Goal: Task Accomplishment & Management: Manage account settings

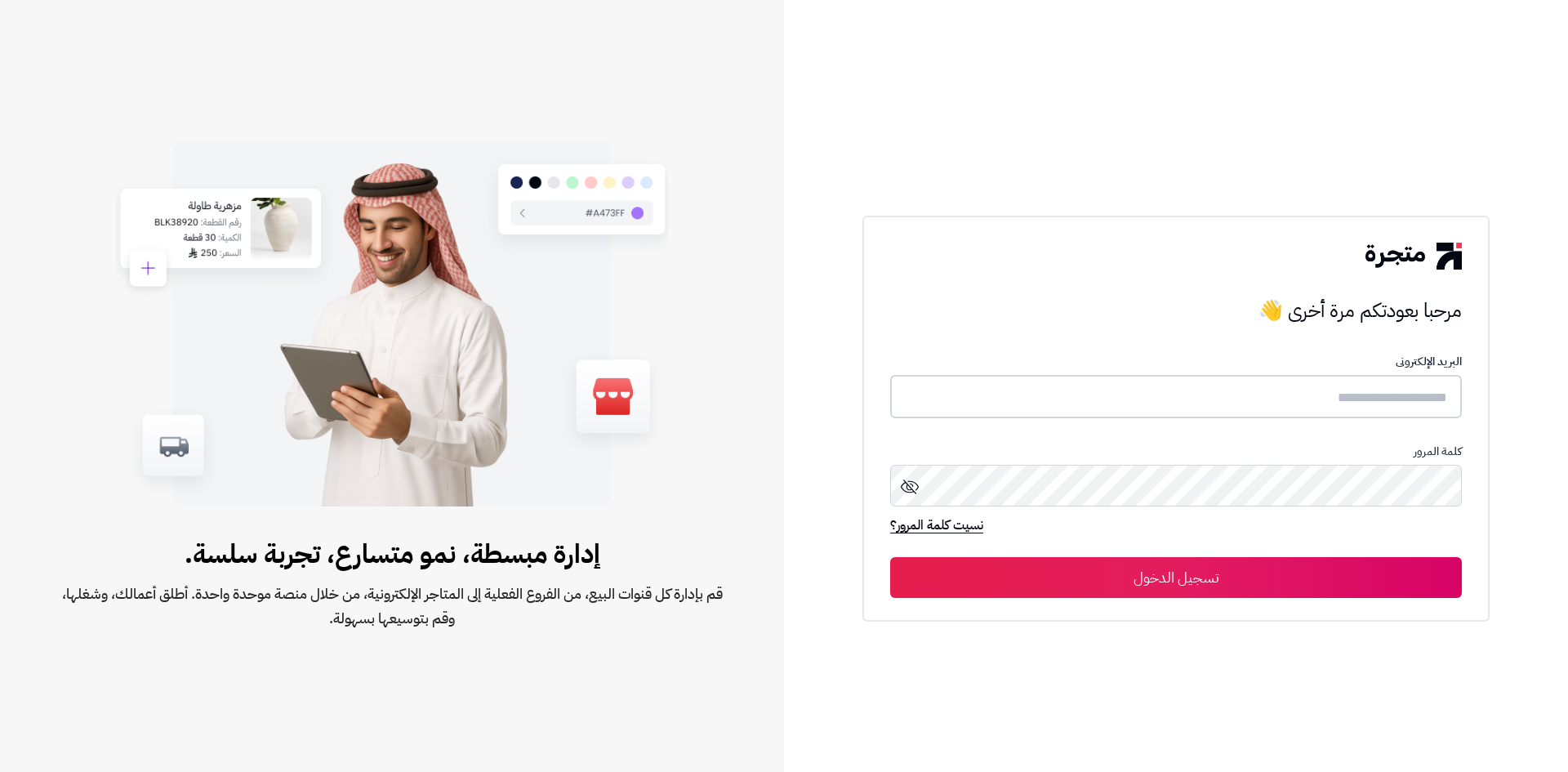
type input "**********"
click at [1362, 558] on button "تسجيل الدخول" at bounding box center [1176, 577] width 572 height 41
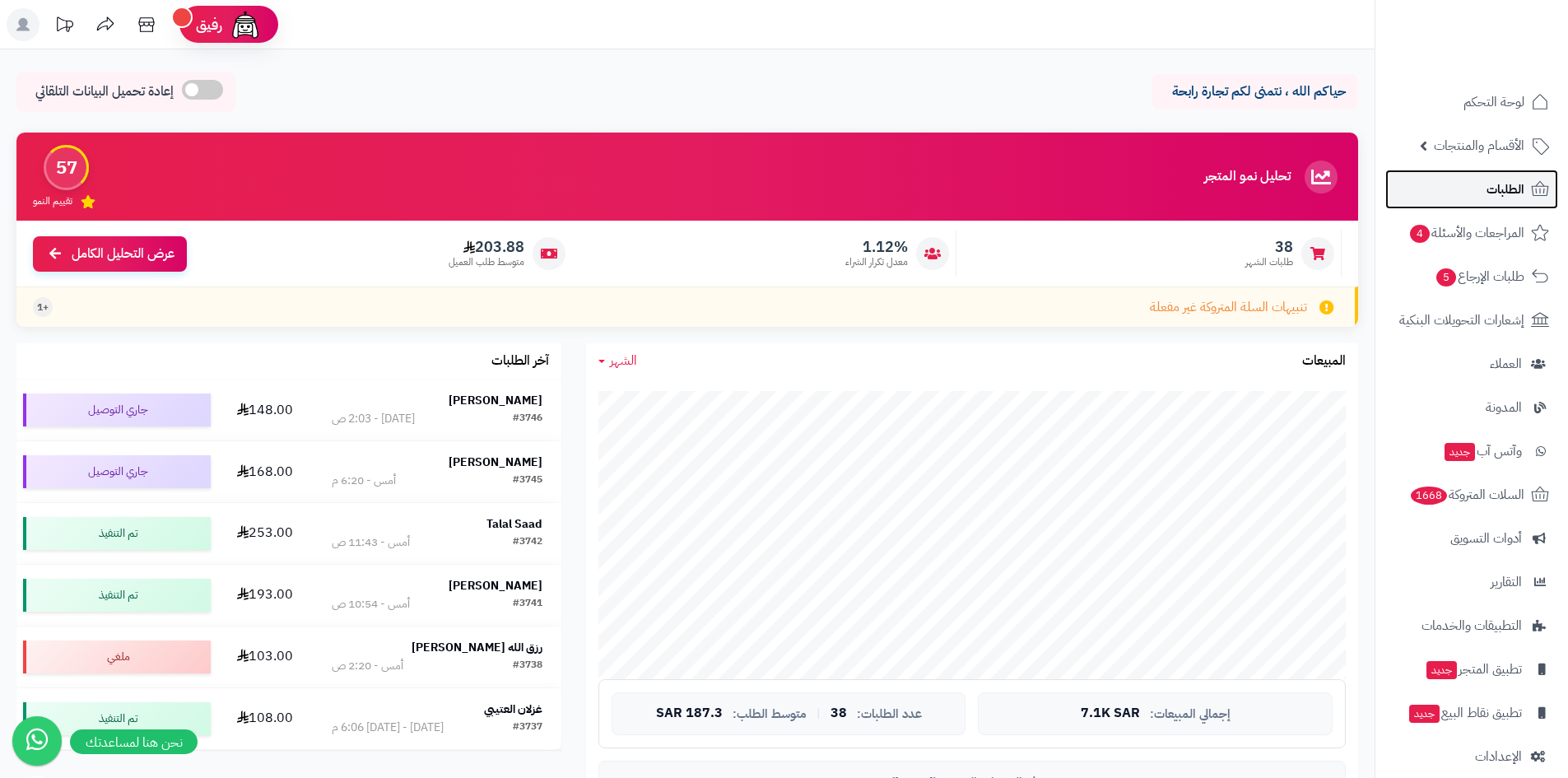
click at [1443, 202] on link "الطلبات" at bounding box center [1471, 190] width 173 height 40
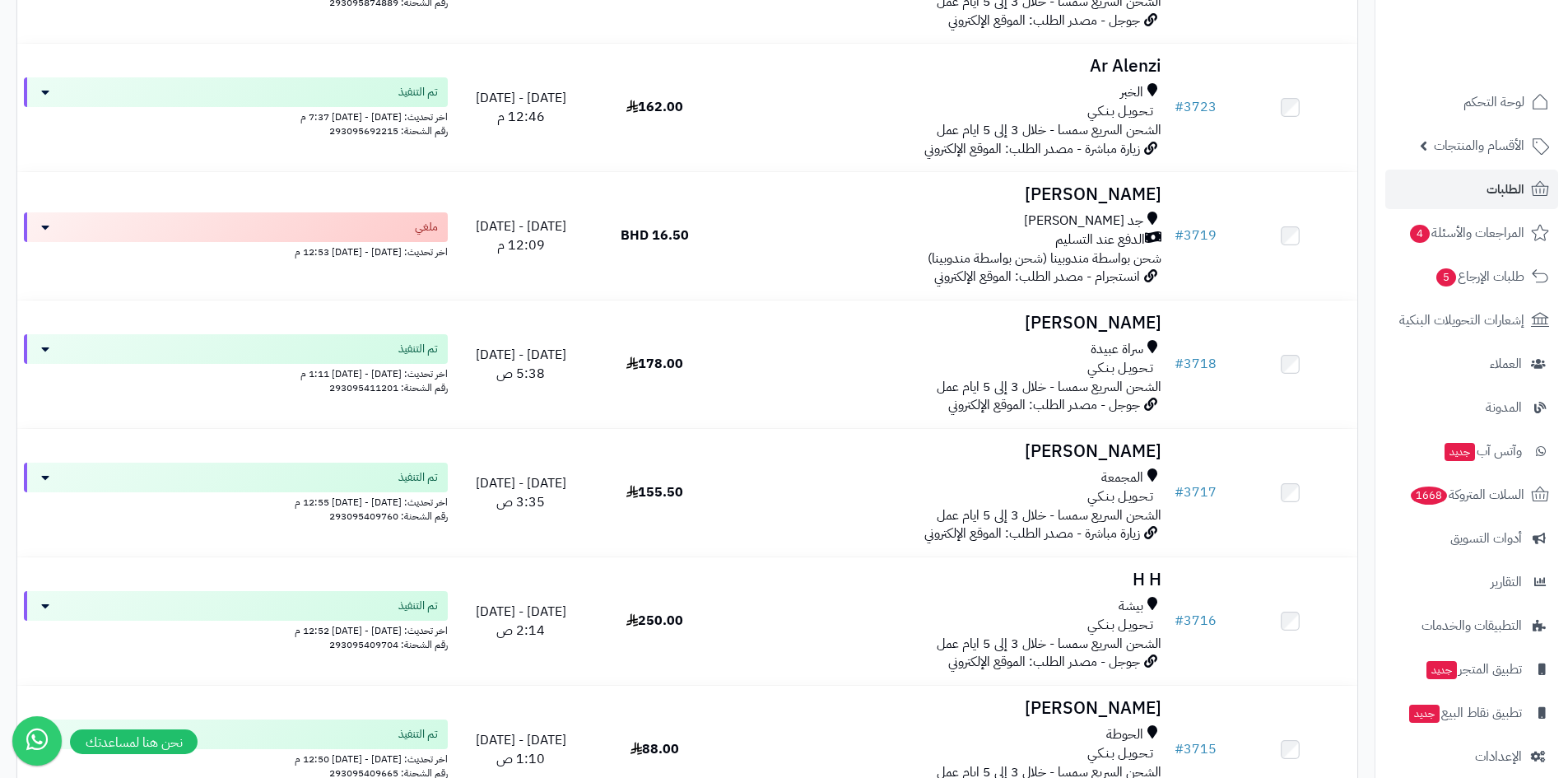
scroll to position [2305, 0]
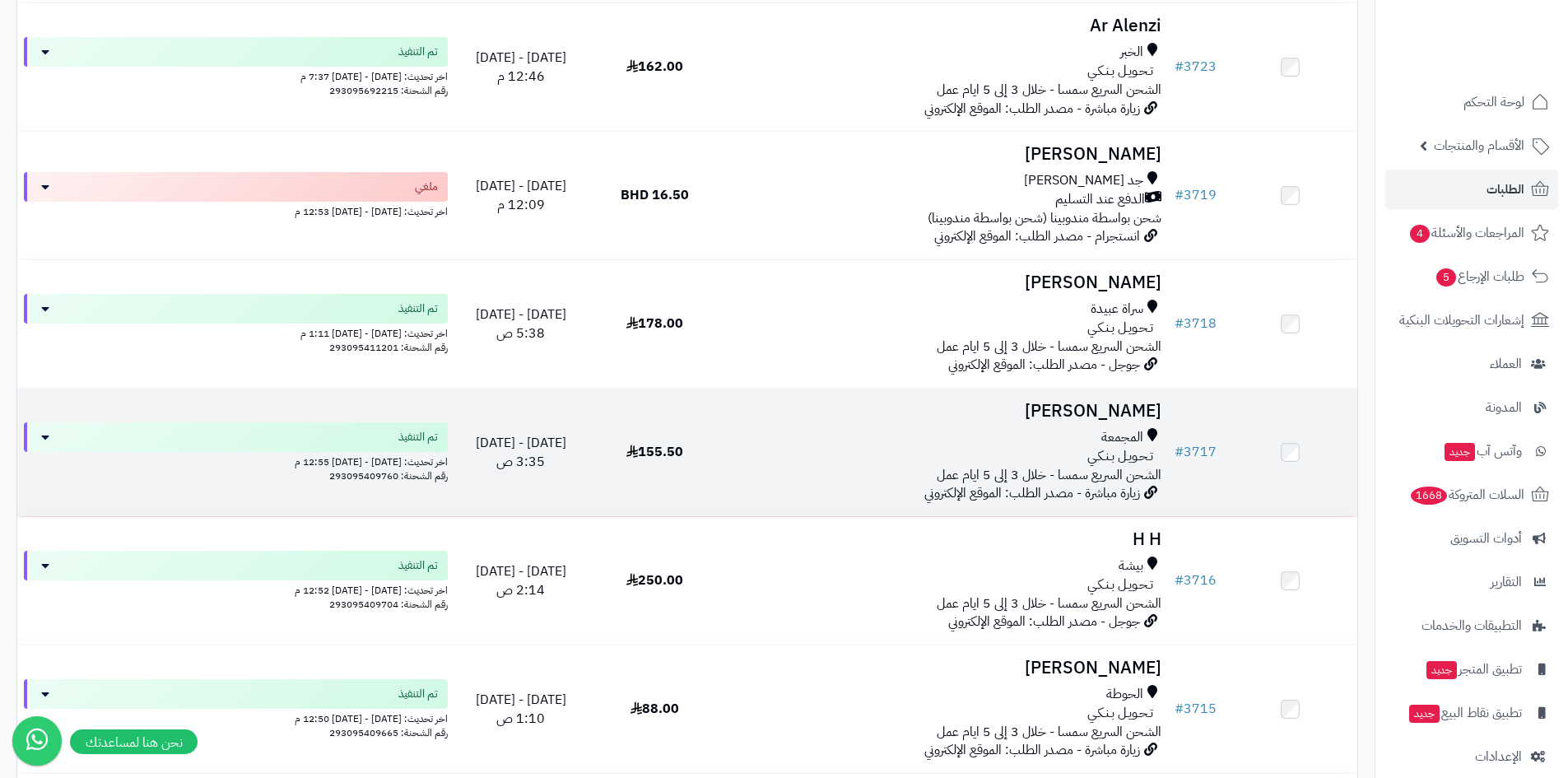
drag, startPoint x: 838, startPoint y: 473, endPoint x: 847, endPoint y: 481, distance: 12.0
click at [847, 481] on div "المجمعة تـحـويـل بـنـكـي الشحن السريع سمسا - خلال 3 إلى 5 ايام عمل" at bounding box center [945, 456] width 433 height 57
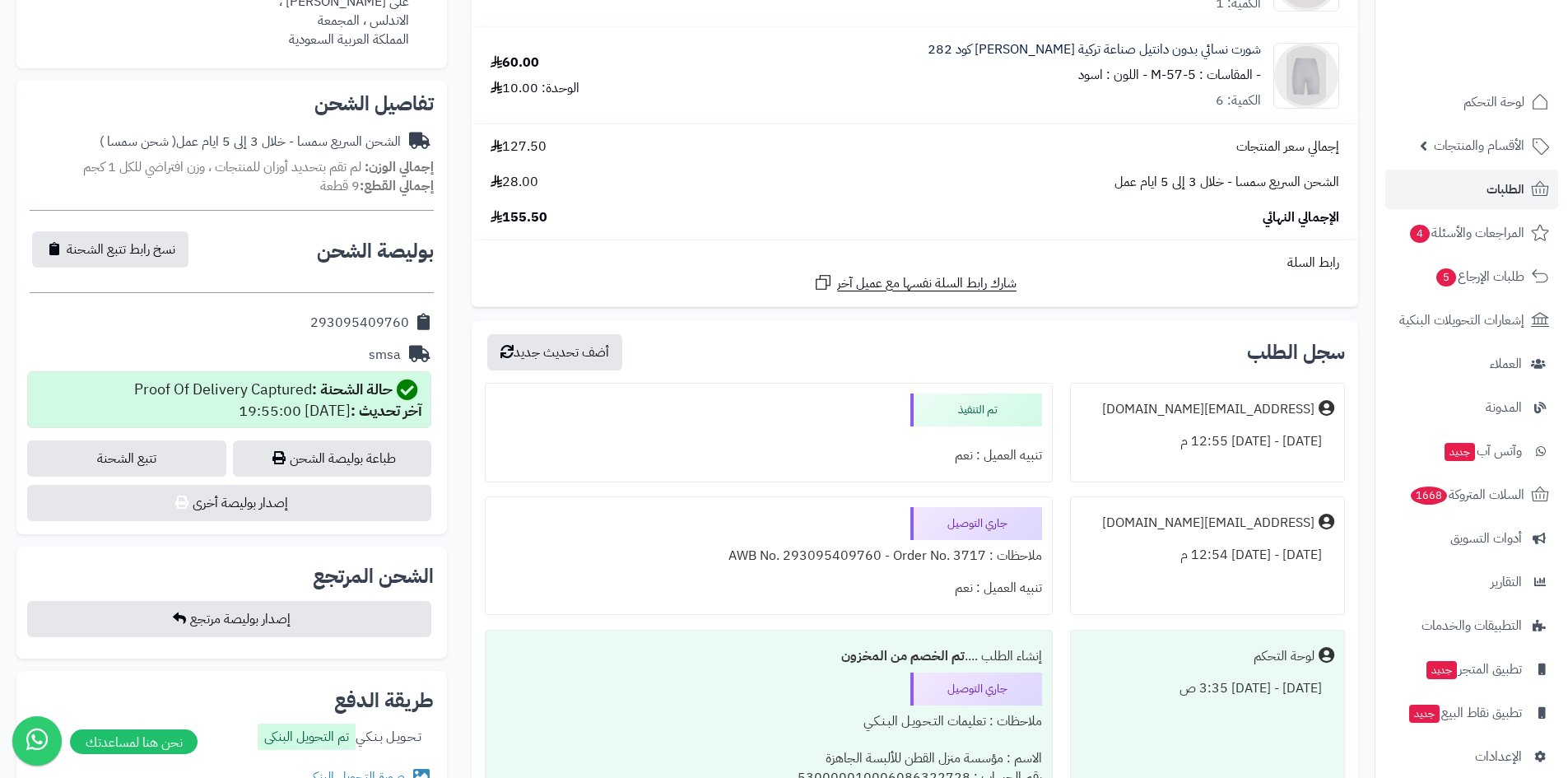
scroll to position [658, 0]
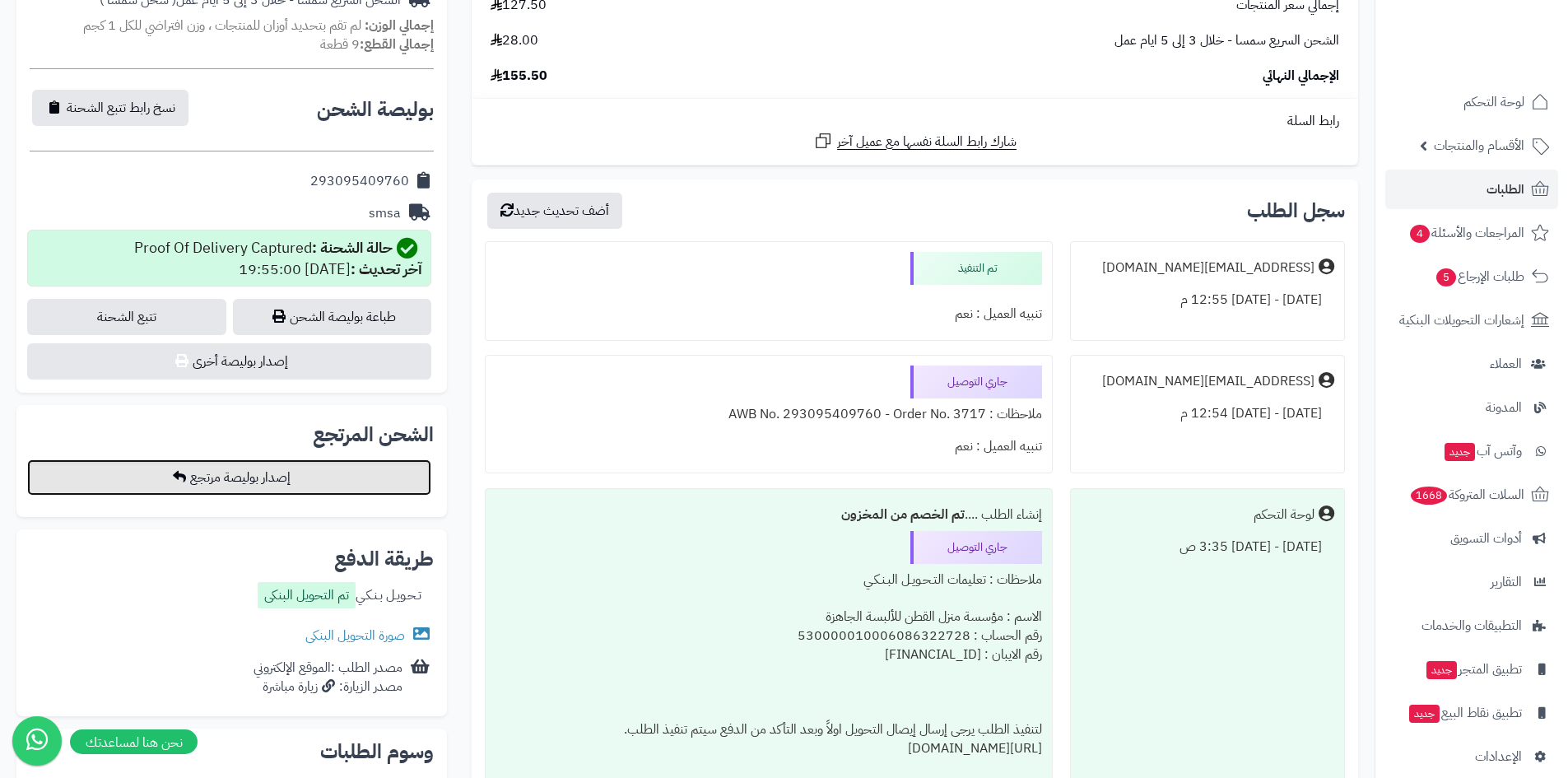
click at [340, 471] on button "إصدار بوليصة مرتجع" at bounding box center [229, 477] width 404 height 36
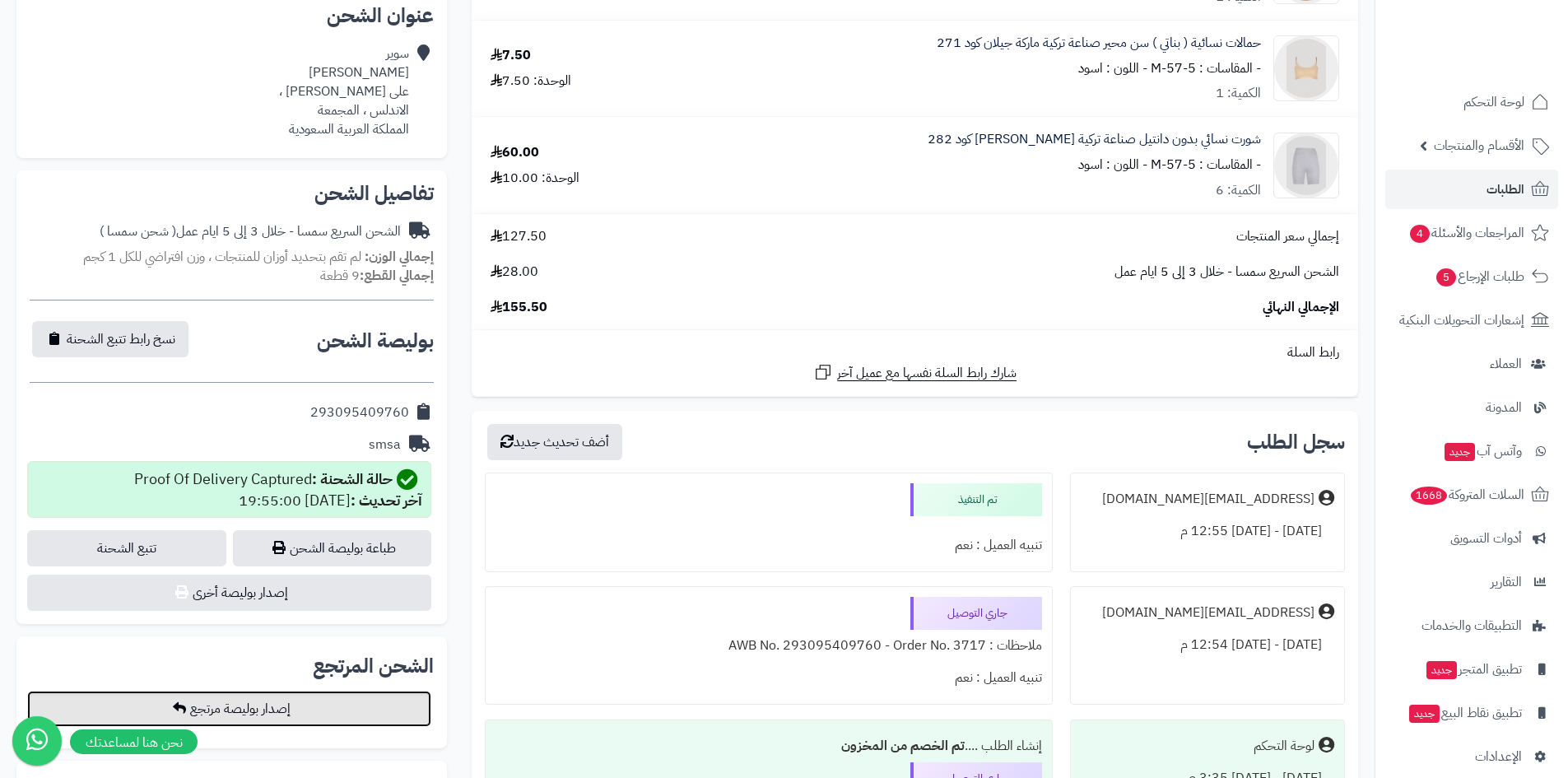
scroll to position [412, 0]
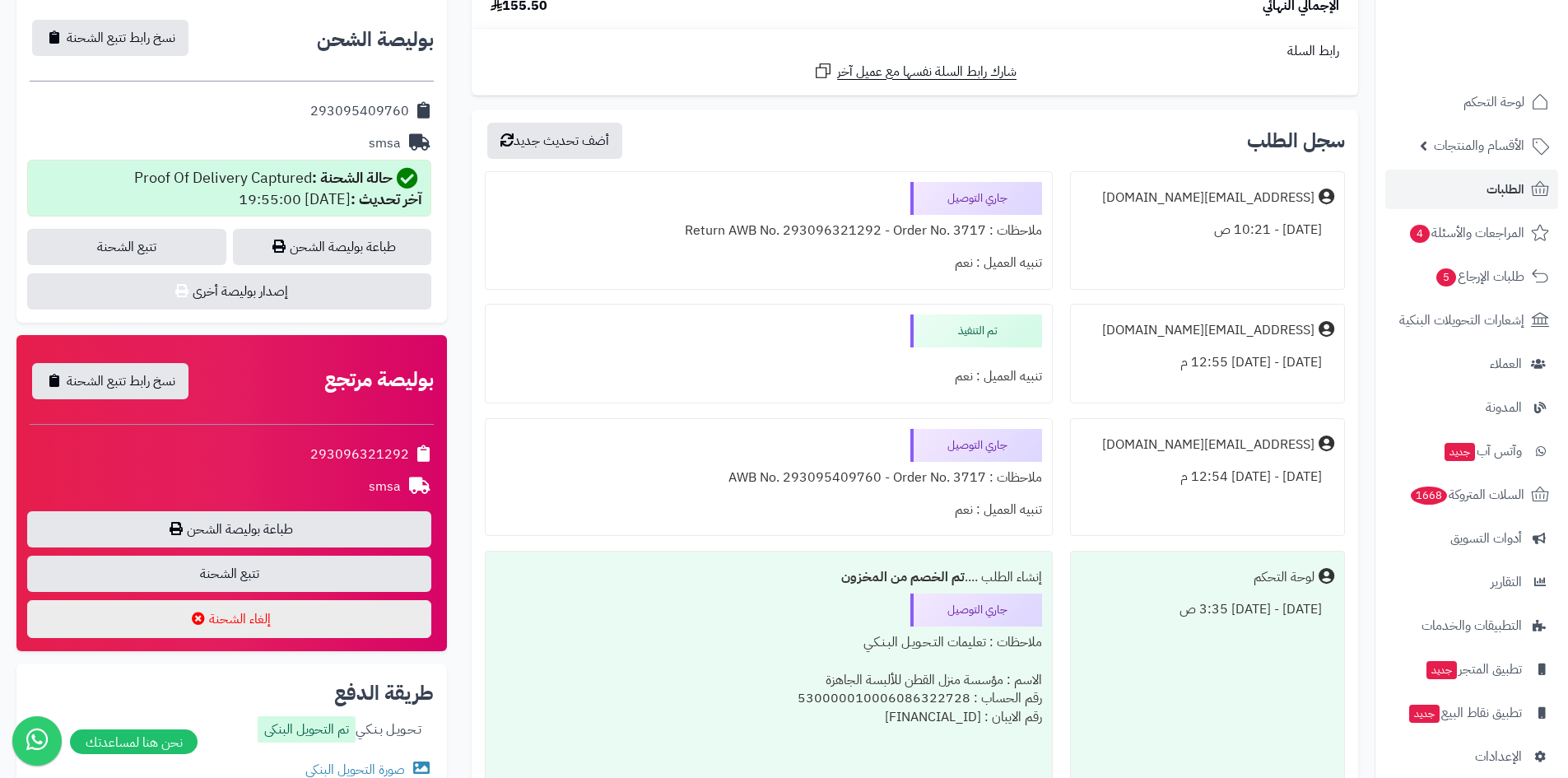
scroll to position [768, 0]
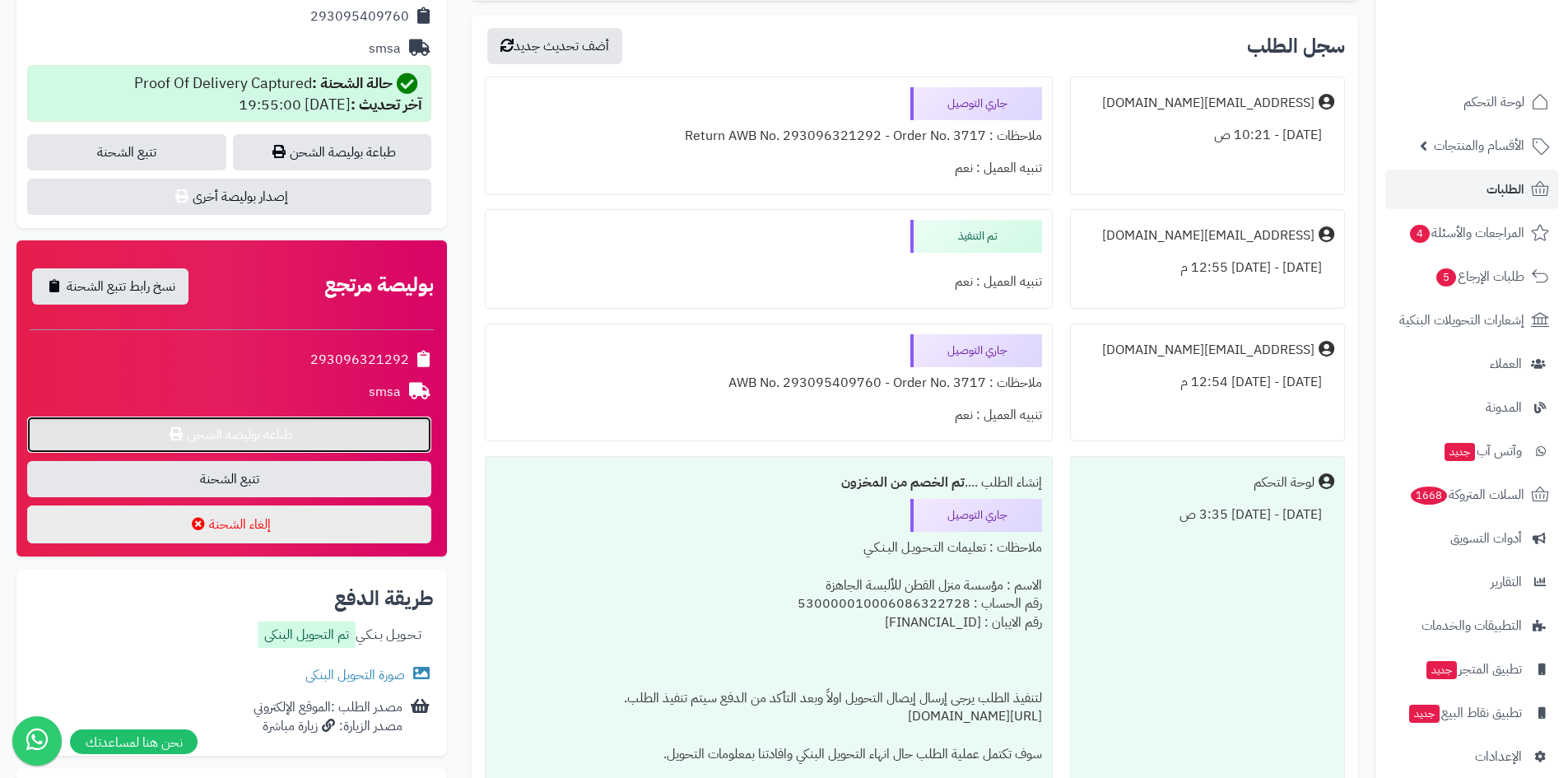
click at [296, 440] on link "طباعة بوليصة الشحن" at bounding box center [229, 435] width 404 height 36
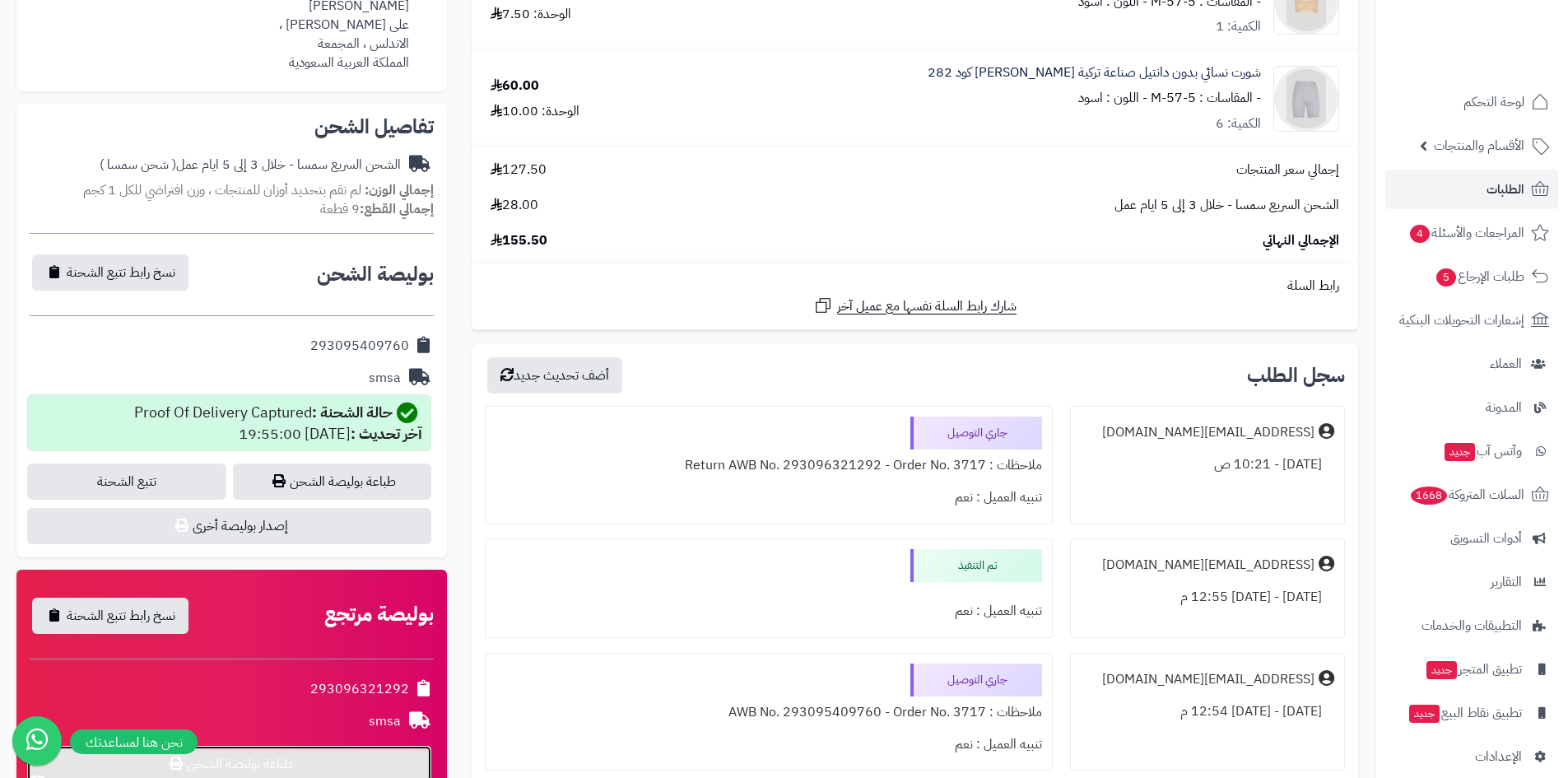
scroll to position [356, 0]
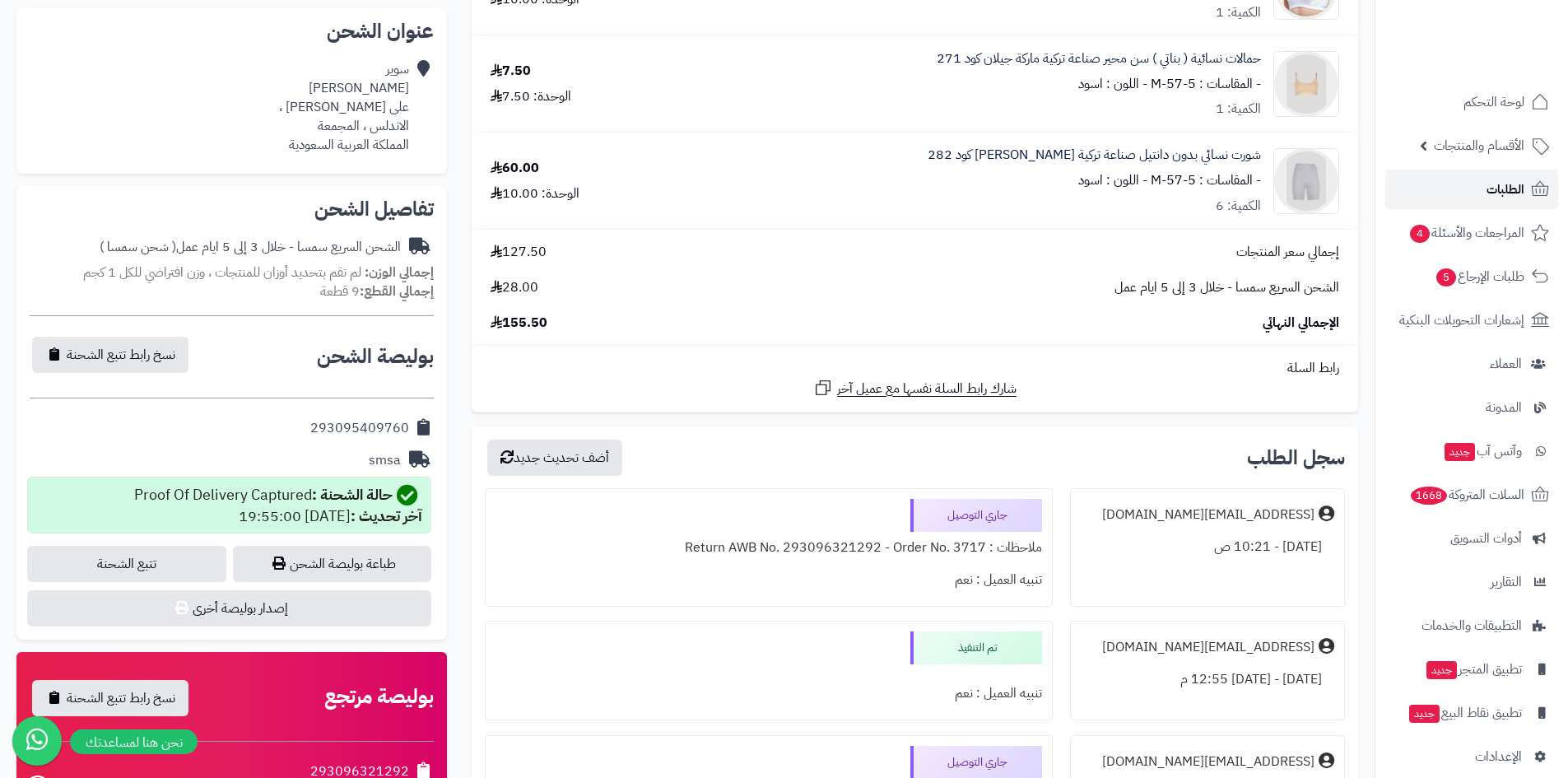
click at [1476, 198] on link "الطلبات" at bounding box center [1471, 190] width 173 height 40
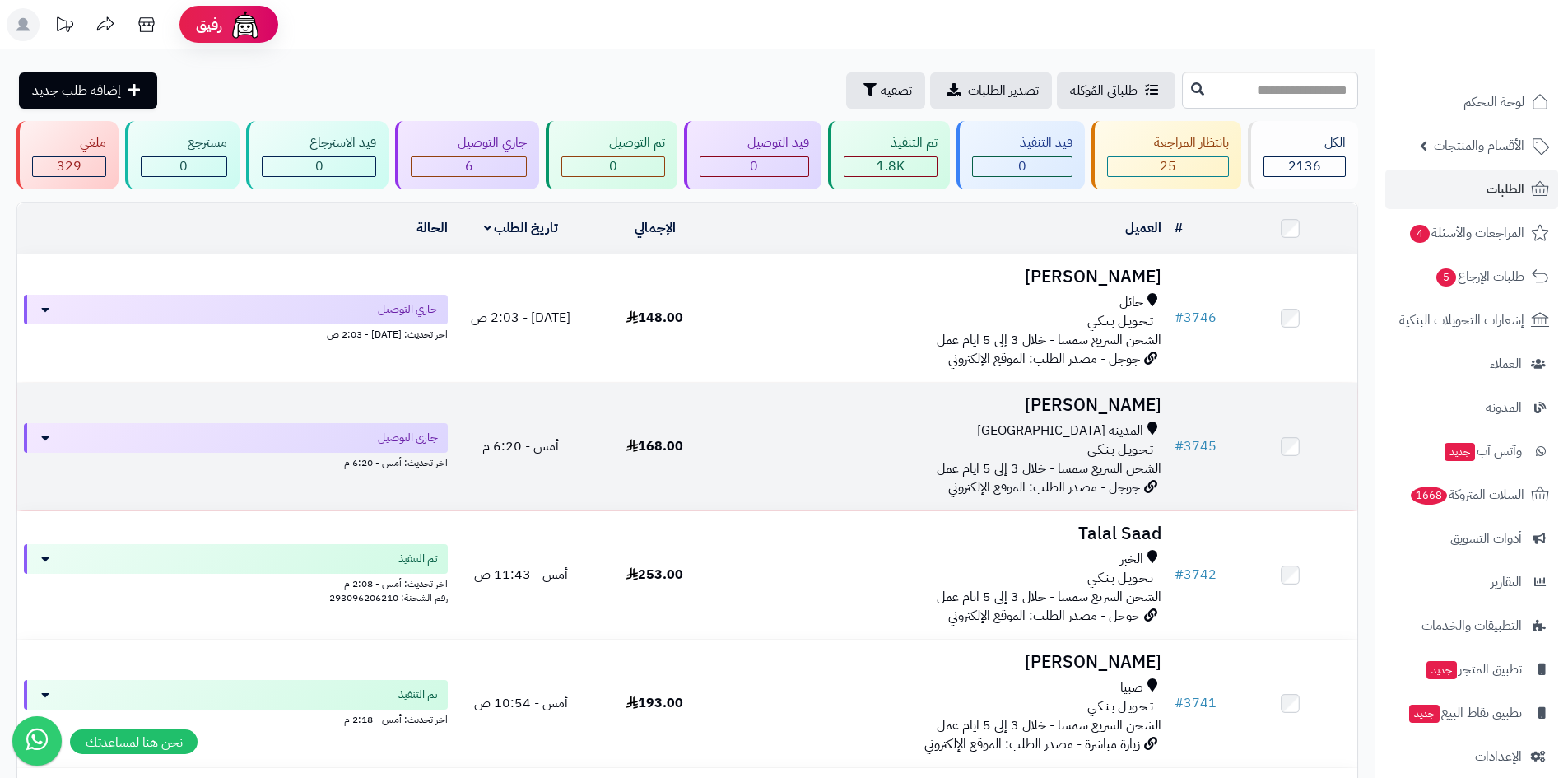
click at [1112, 422] on span "المدينة [GEOGRAPHIC_DATA]" at bounding box center [1060, 431] width 166 height 19
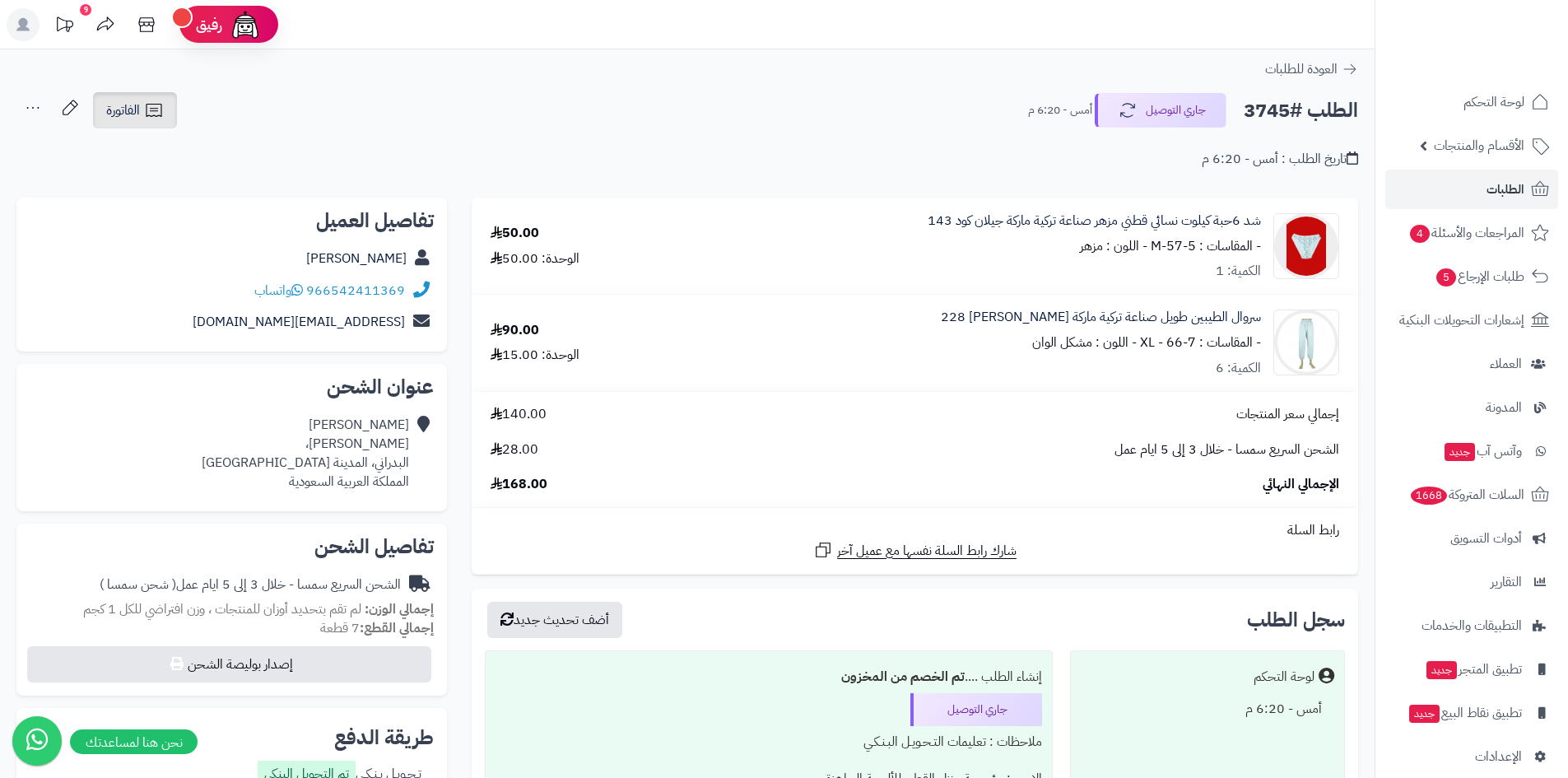
click at [157, 110] on icon at bounding box center [154, 110] width 20 height 20
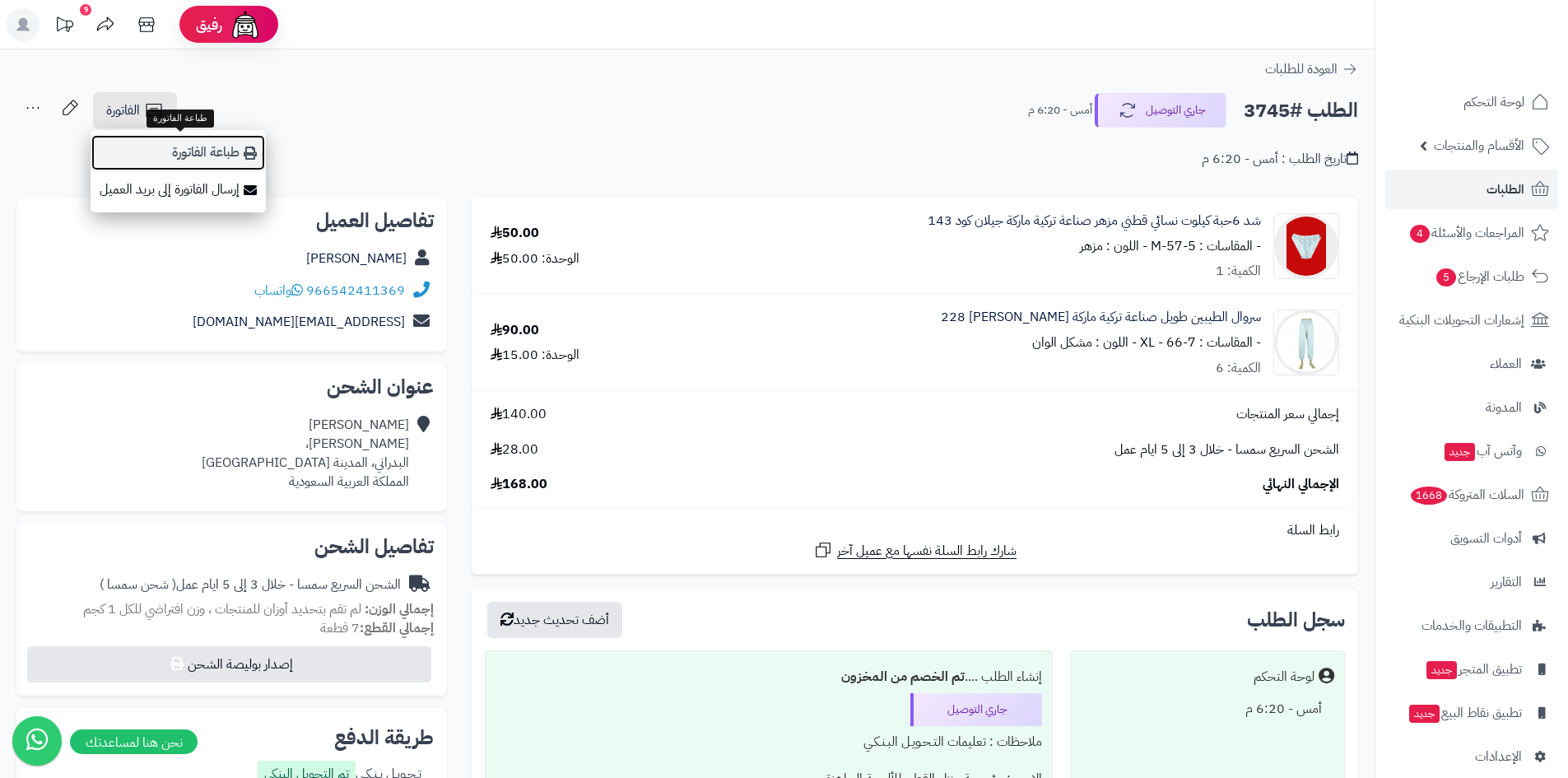
click at [237, 160] on link "طباعة الفاتورة" at bounding box center [178, 152] width 175 height 37
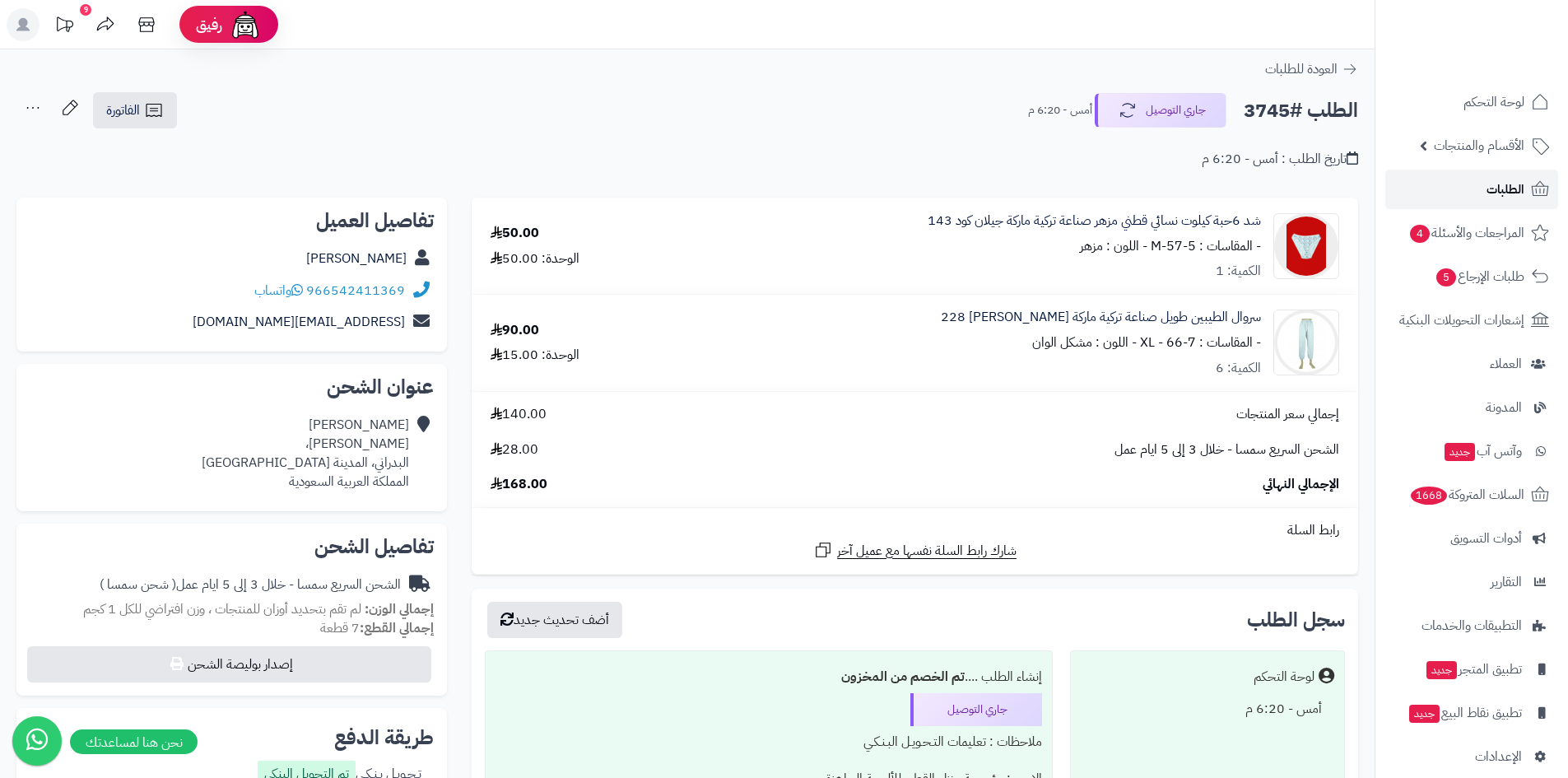
click at [1520, 190] on span "الطلبات" at bounding box center [1506, 190] width 38 height 23
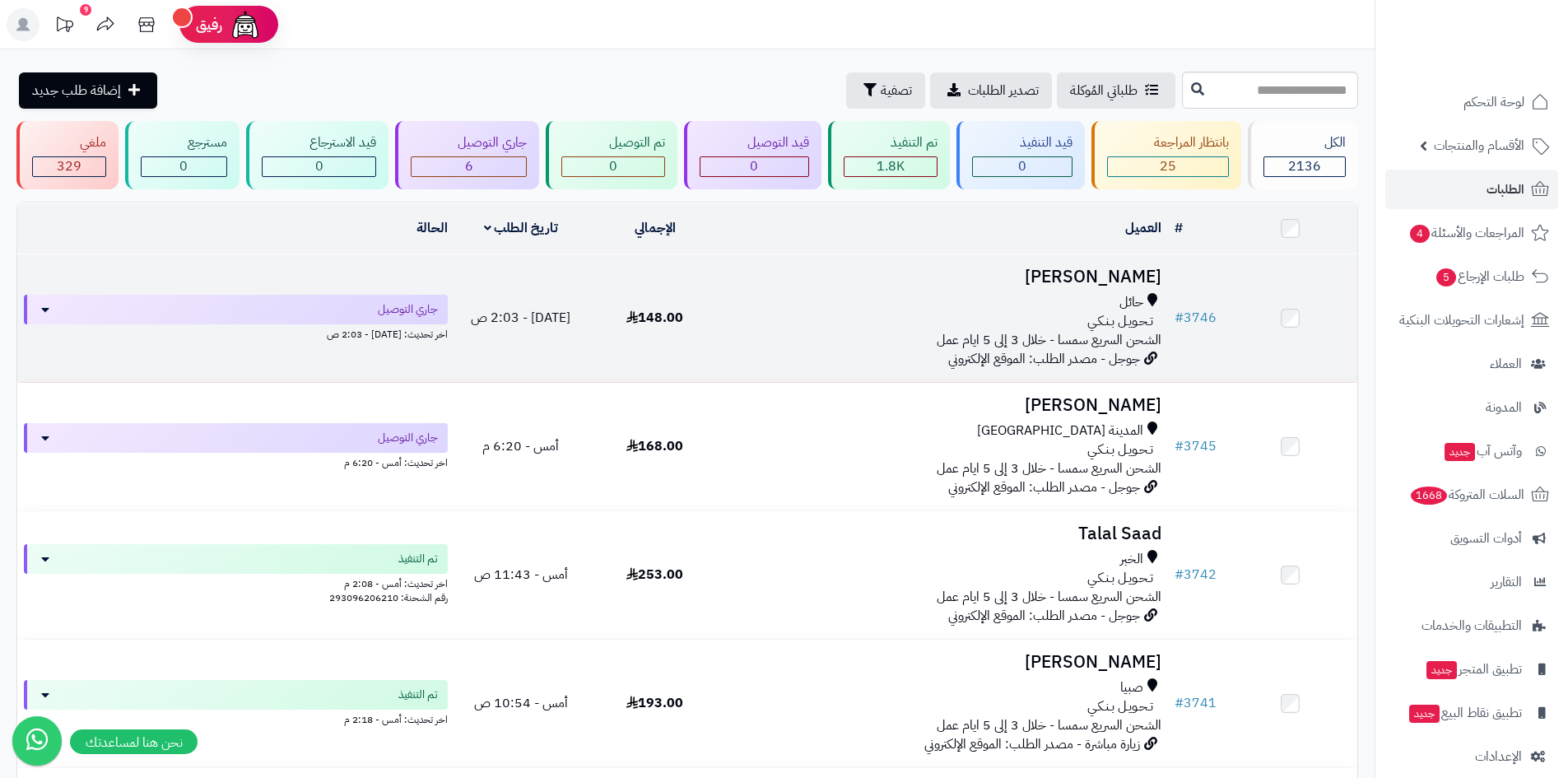
click at [1055, 339] on span "الشحن السريع سمسا - خلال 3 إلى 5 ايام عمل" at bounding box center [1048, 339] width 224 height 20
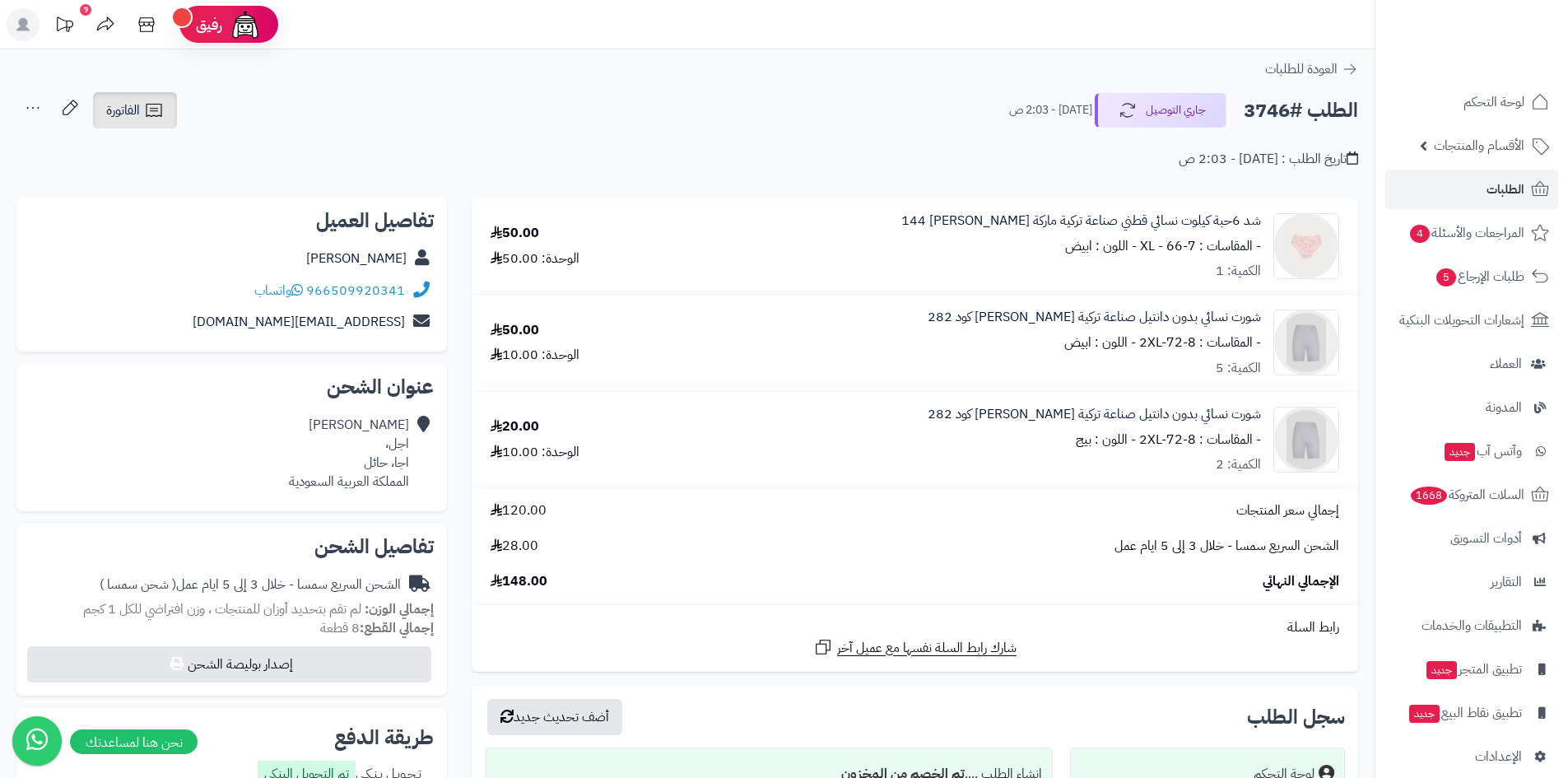
click at [158, 124] on link "الفاتورة" at bounding box center [135, 110] width 84 height 36
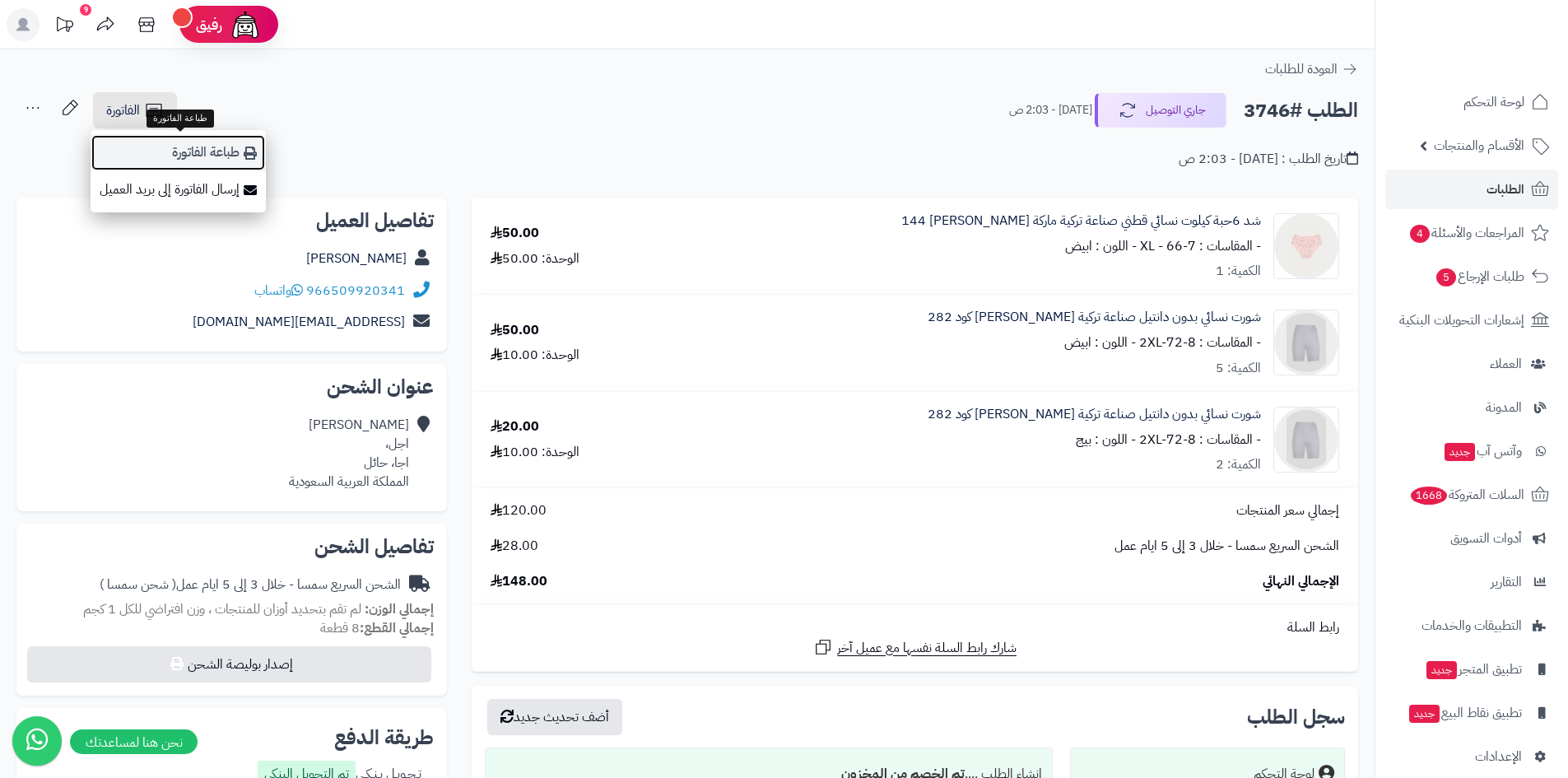
click at [191, 156] on link "طباعة الفاتورة" at bounding box center [178, 152] width 175 height 37
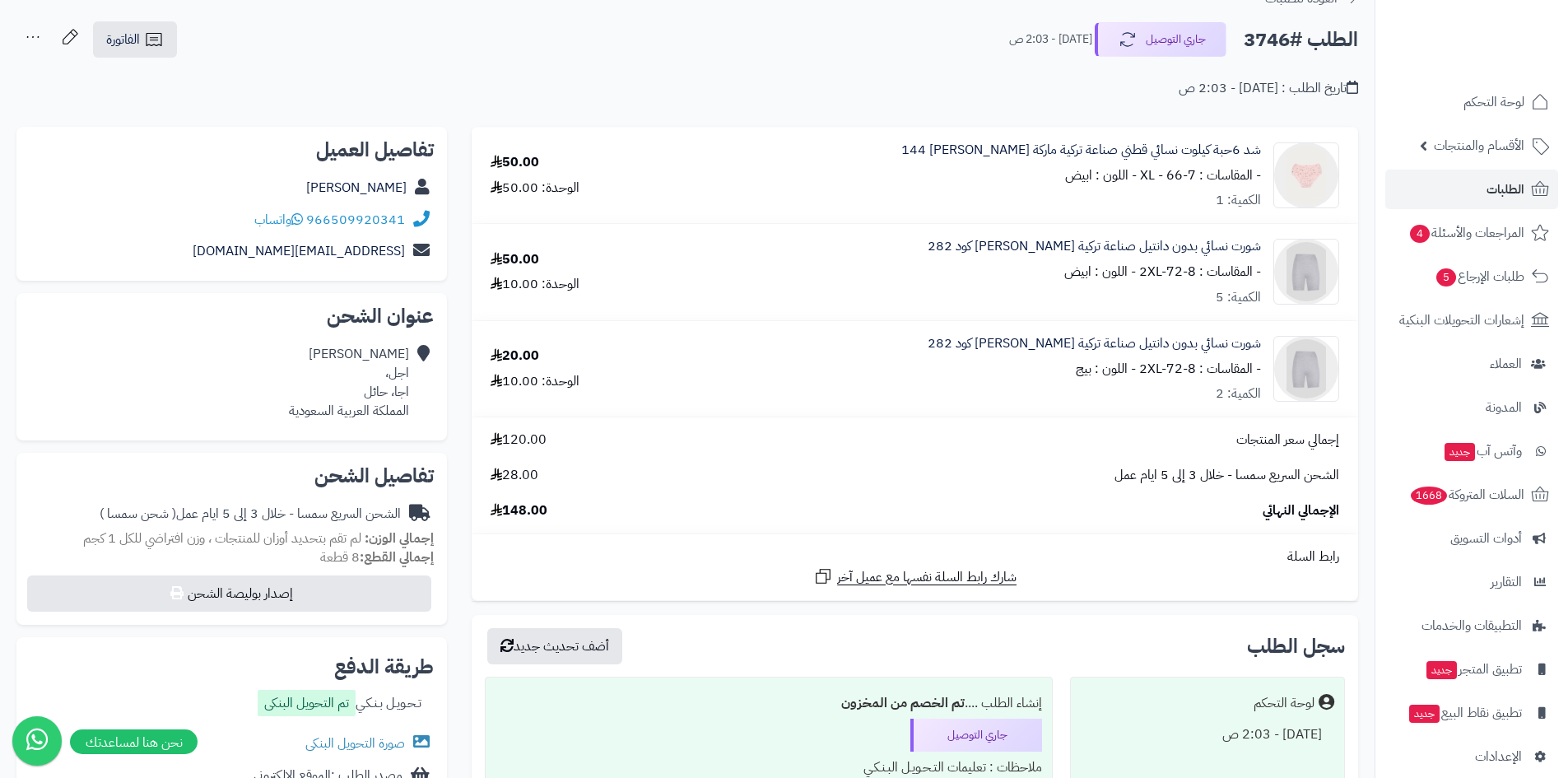
scroll to position [165, 0]
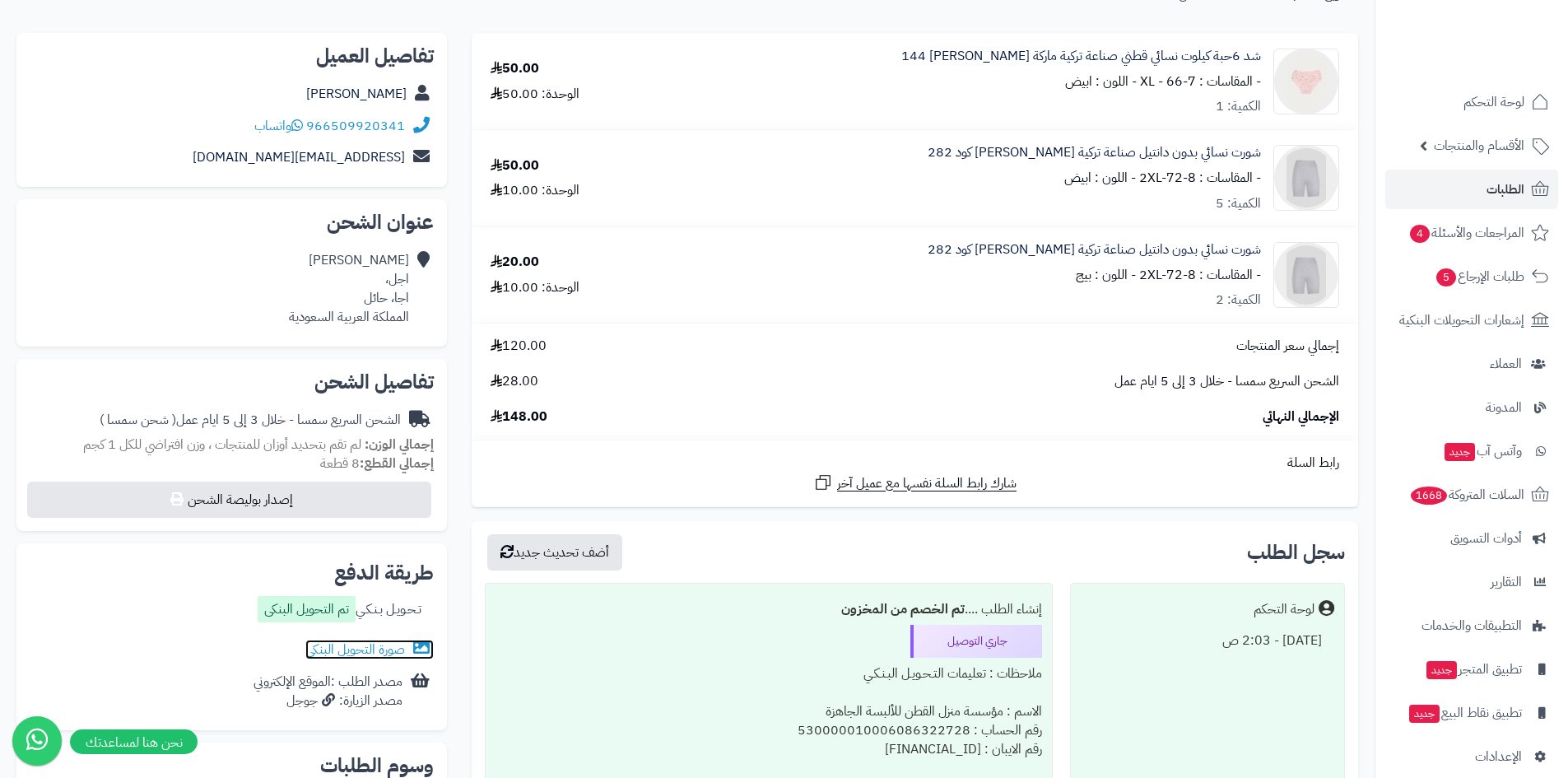
click at [374, 657] on link "صورة التحويل البنكى" at bounding box center [370, 649] width 128 height 20
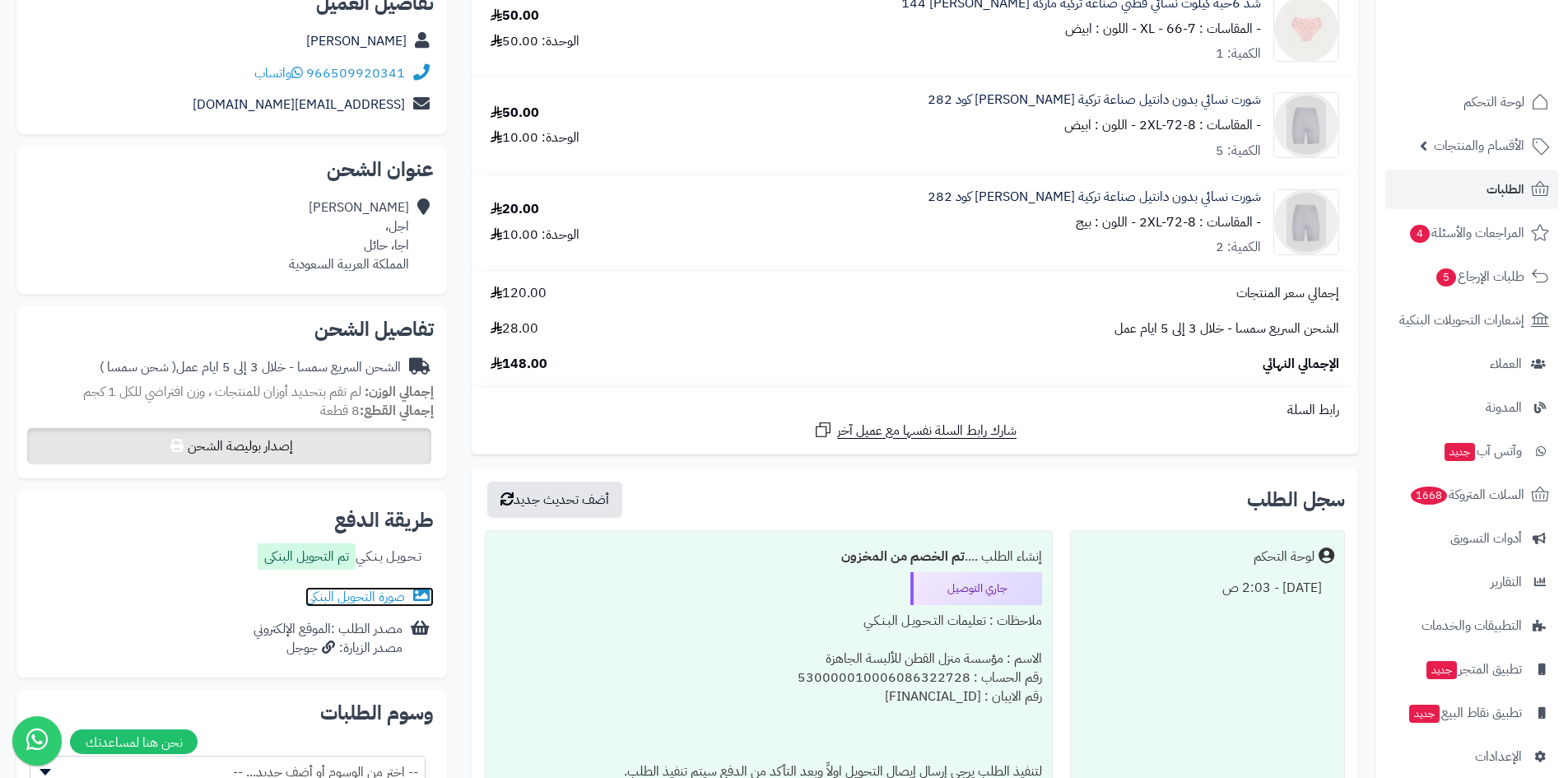
scroll to position [247, 0]
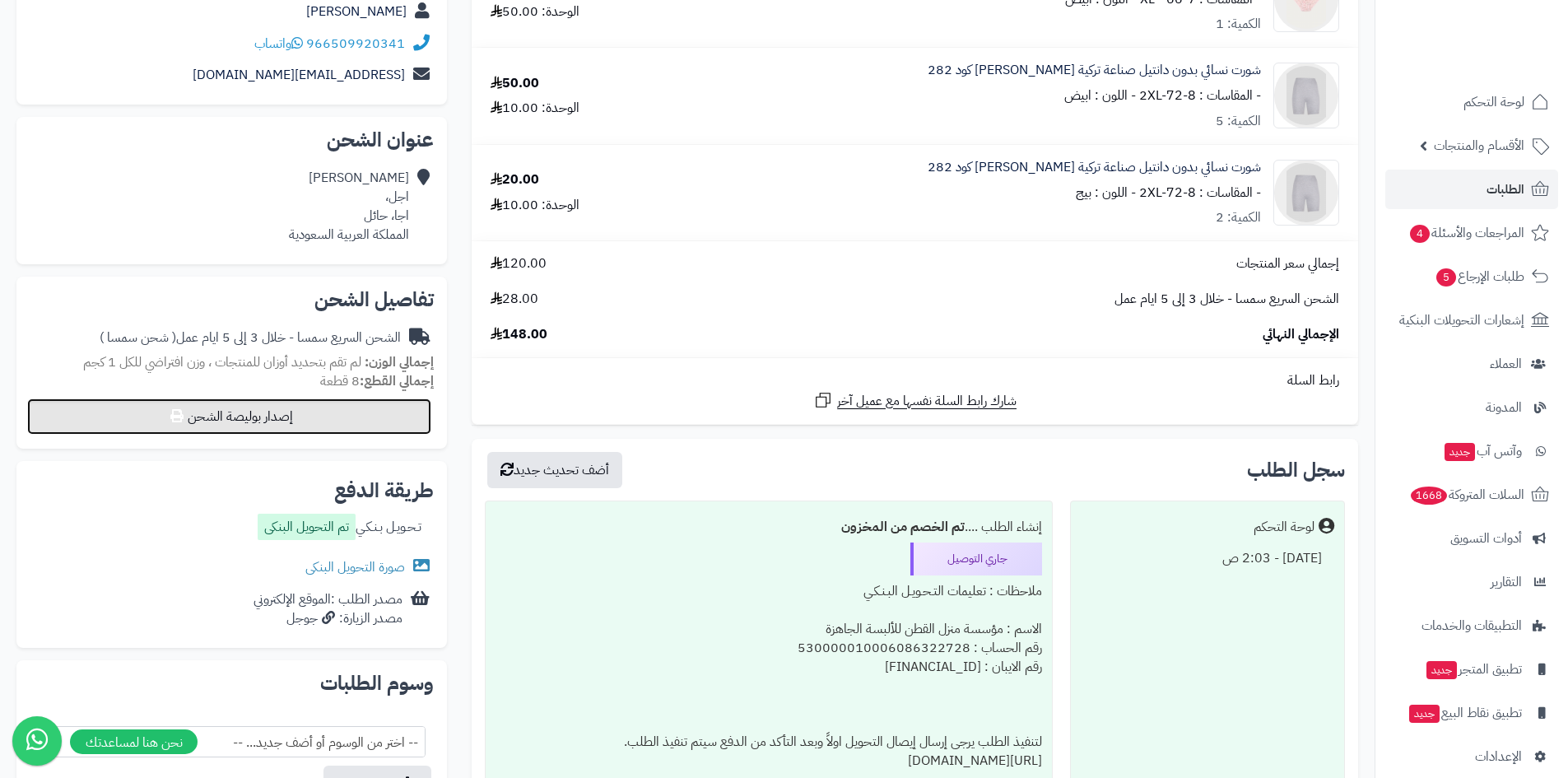
click at [343, 422] on button "إصدار بوليصة الشحن" at bounding box center [229, 417] width 404 height 36
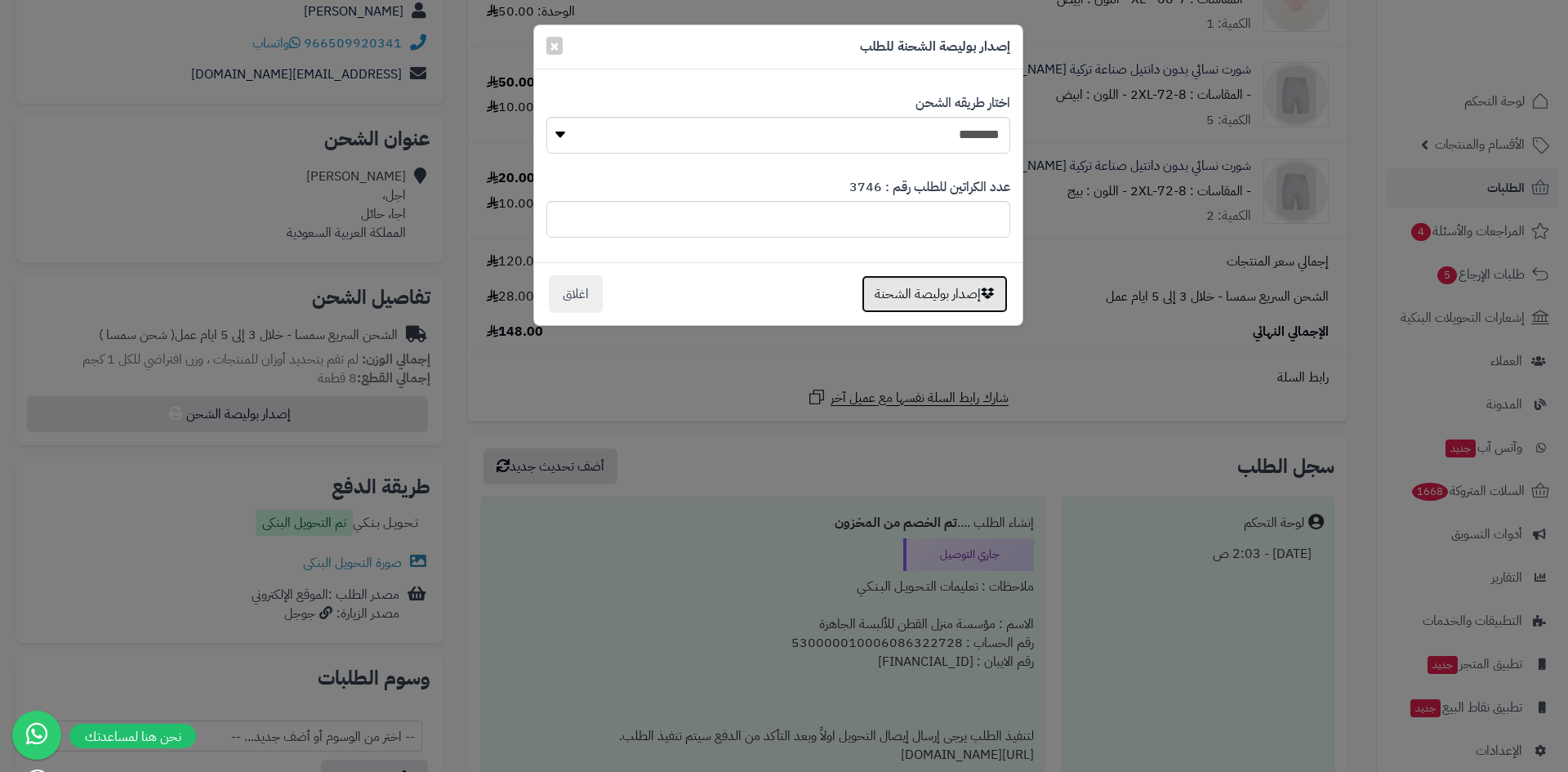
click at [925, 299] on button "إصدار بوليصة الشحنة" at bounding box center [935, 294] width 146 height 37
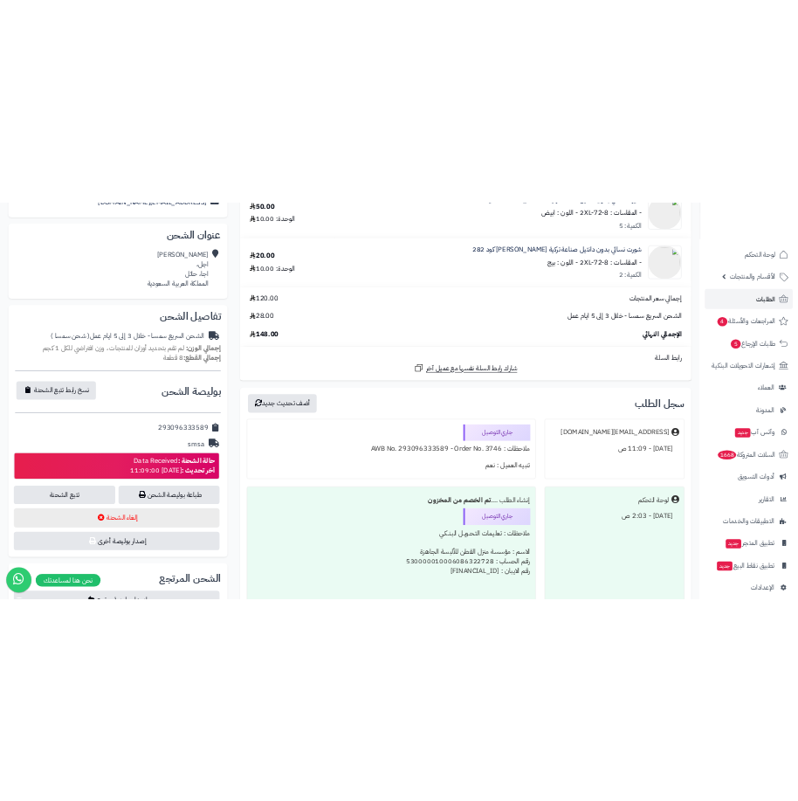
scroll to position [437, 0]
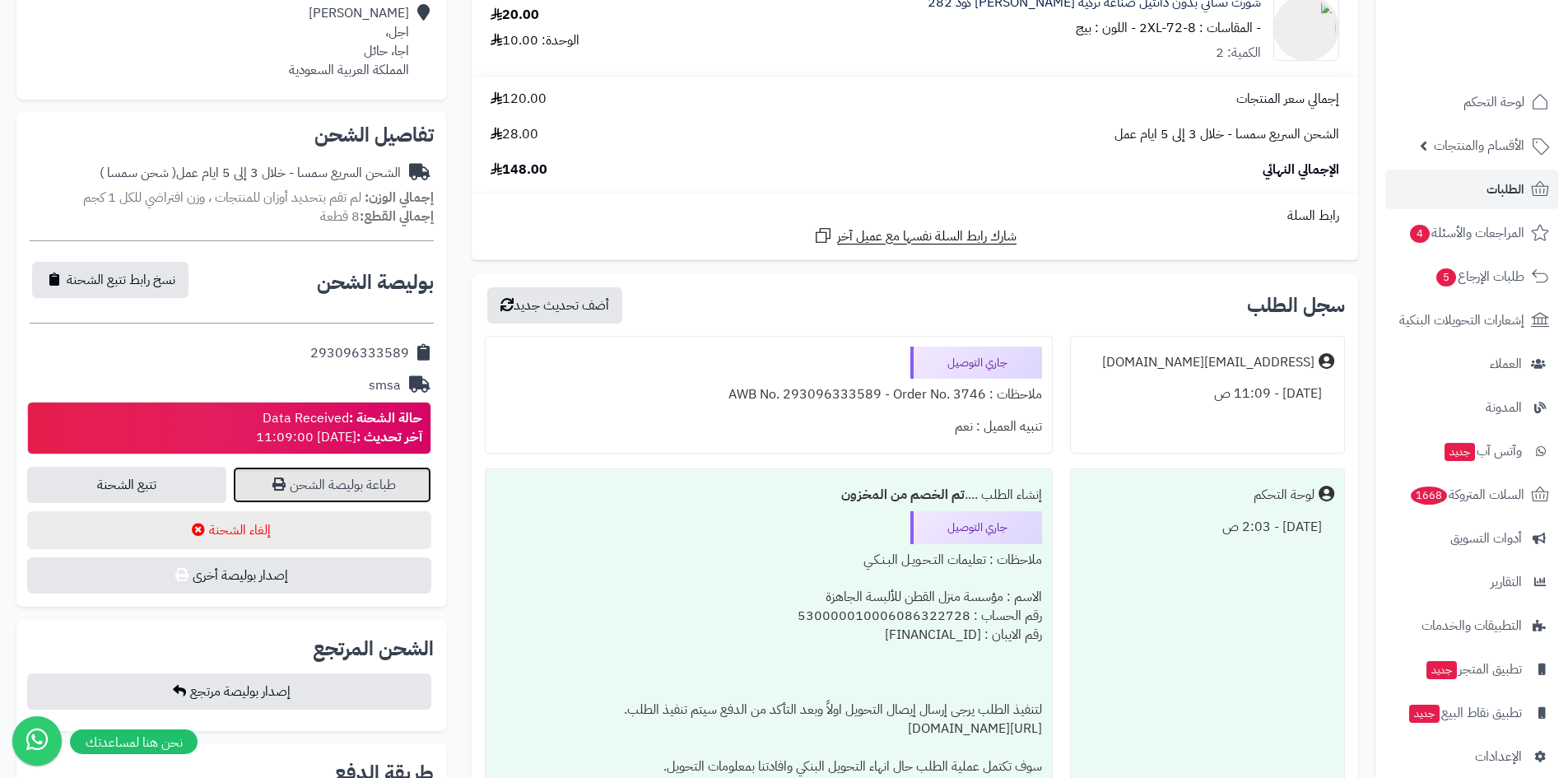
click at [416, 470] on link "طباعة بوليصة الشحن" at bounding box center [332, 485] width 199 height 36
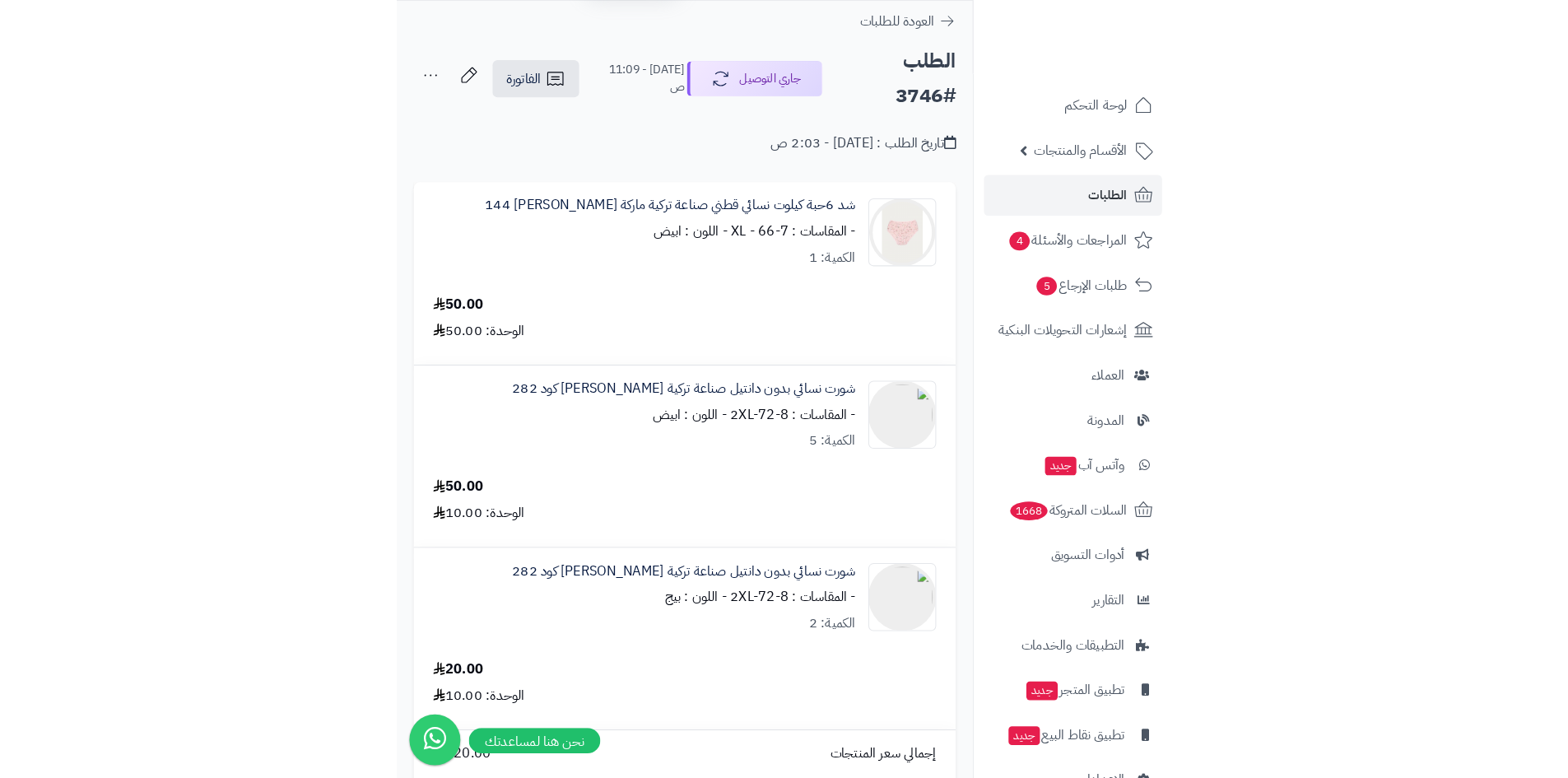
scroll to position [0, 0]
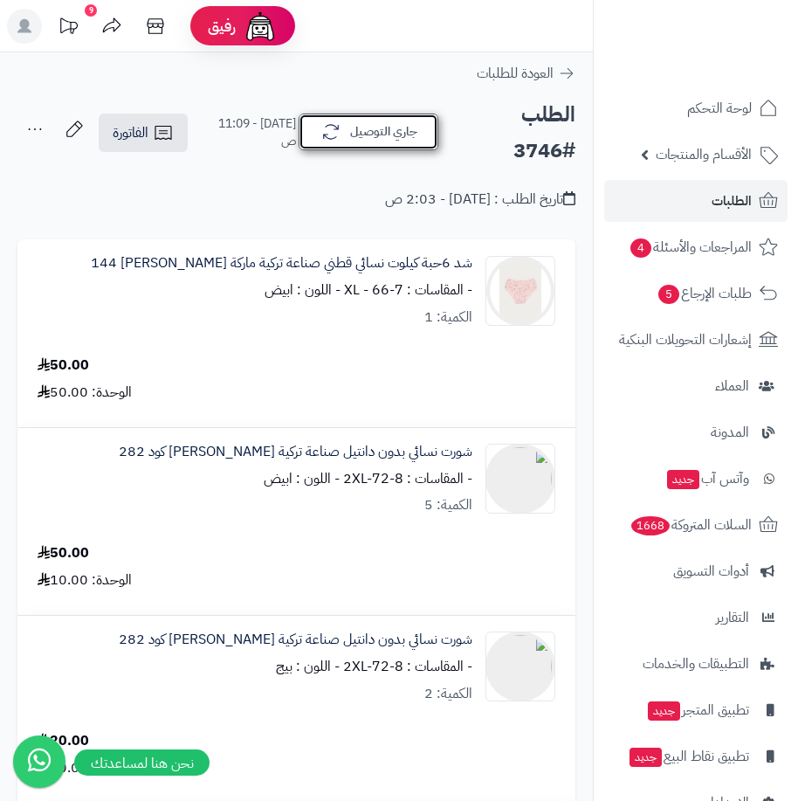
click at [373, 124] on button "جاري التوصيل" at bounding box center [369, 131] width 140 height 37
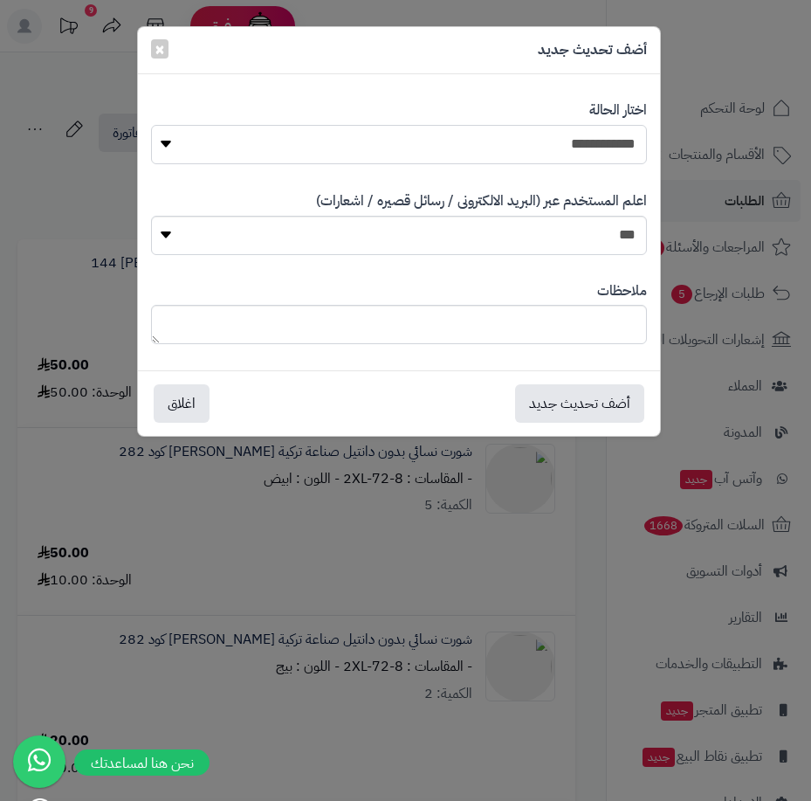
click at [463, 155] on select "**********" at bounding box center [399, 144] width 496 height 39
click at [493, 146] on select "**********" at bounding box center [399, 144] width 496 height 39
click at [622, 132] on select "**********" at bounding box center [399, 144] width 496 height 39
select select "*"
click at [151, 125] on select "**********" at bounding box center [399, 144] width 496 height 39
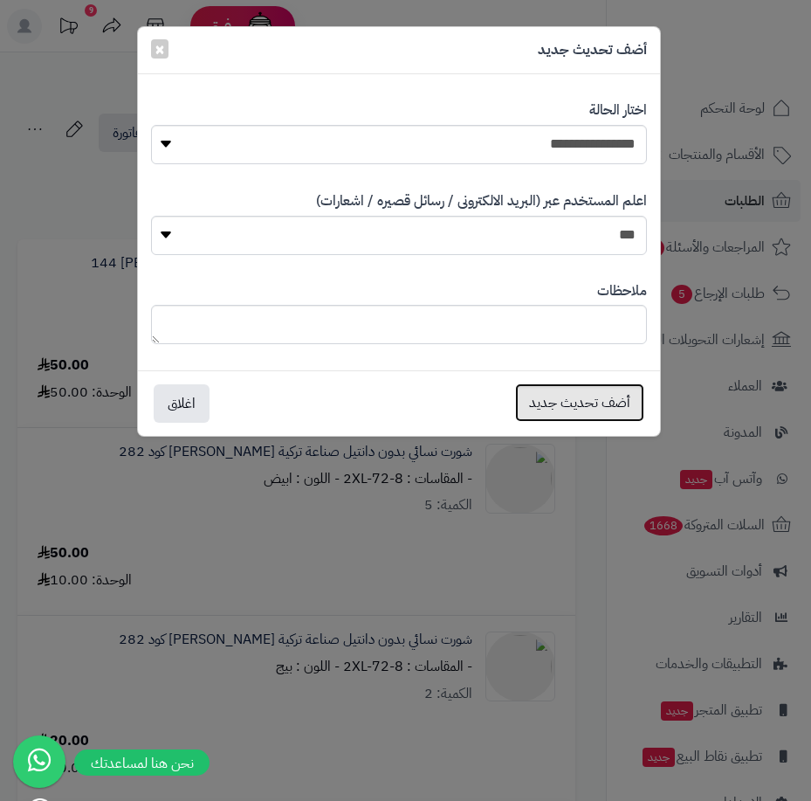
click at [595, 407] on button "أضف تحديث جديد" at bounding box center [579, 402] width 129 height 38
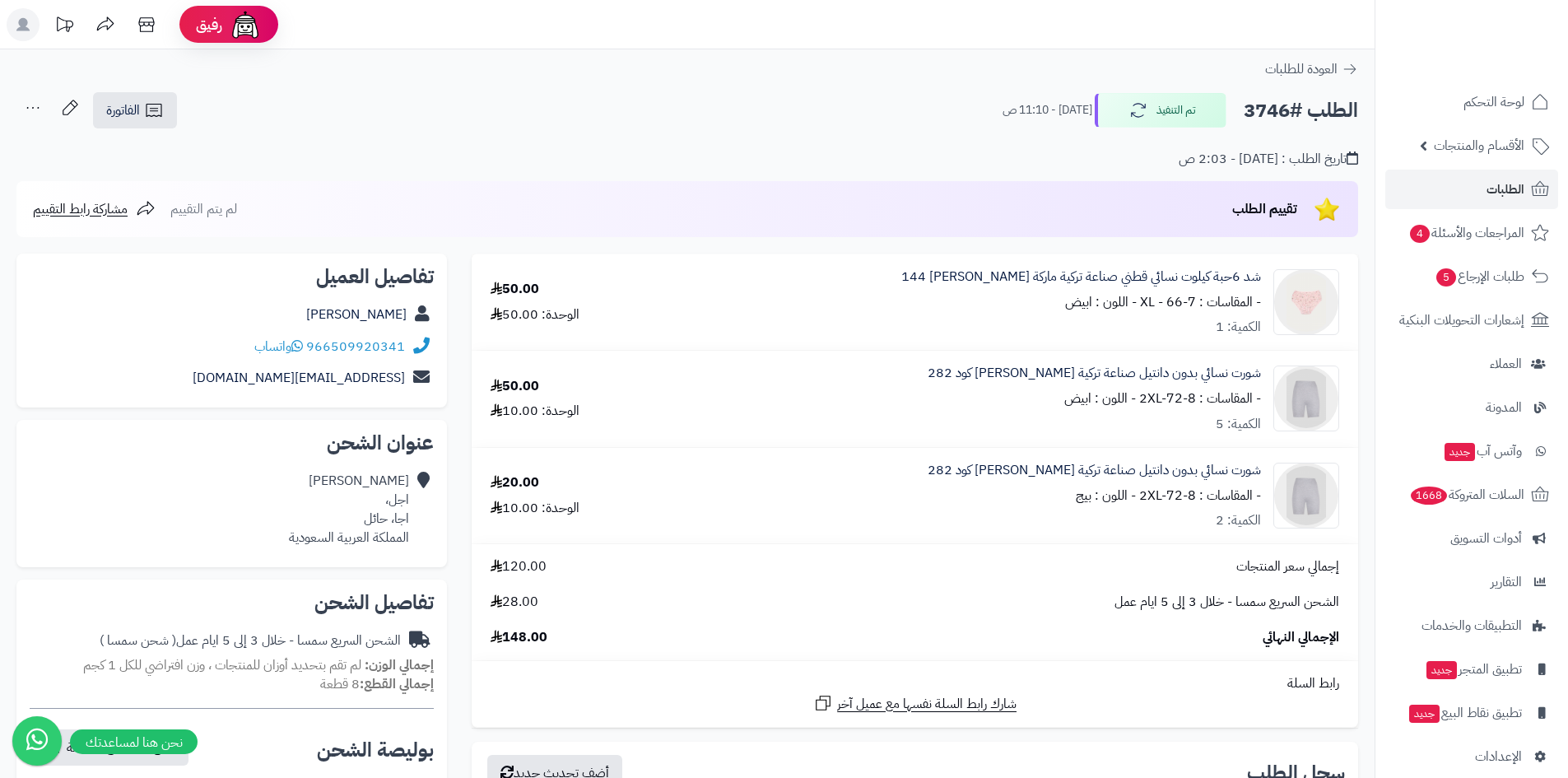
click at [1465, 187] on link "الطلبات" at bounding box center [1471, 190] width 173 height 40
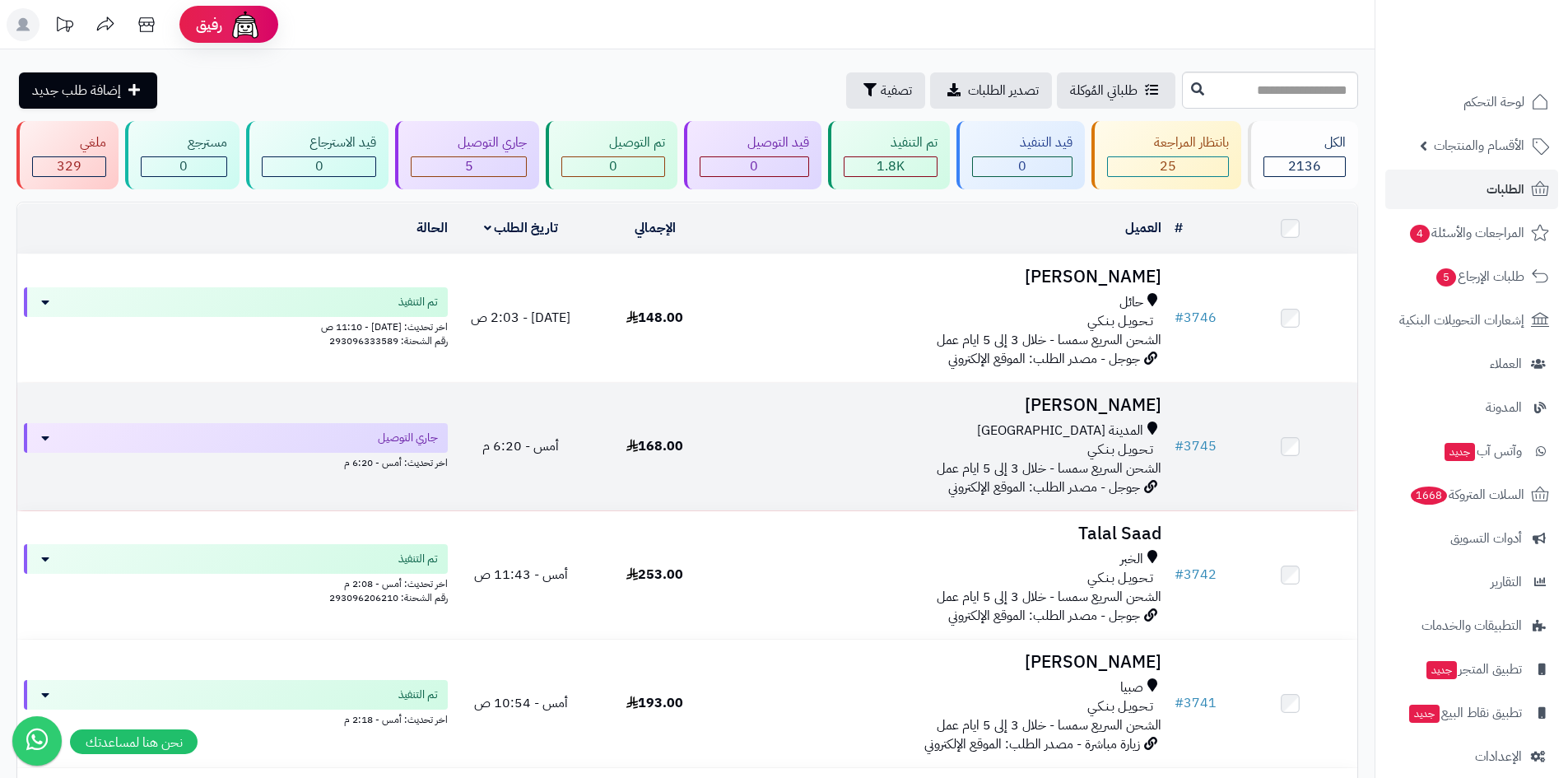
click at [940, 430] on div "المدينة [GEOGRAPHIC_DATA]" at bounding box center [945, 431] width 433 height 19
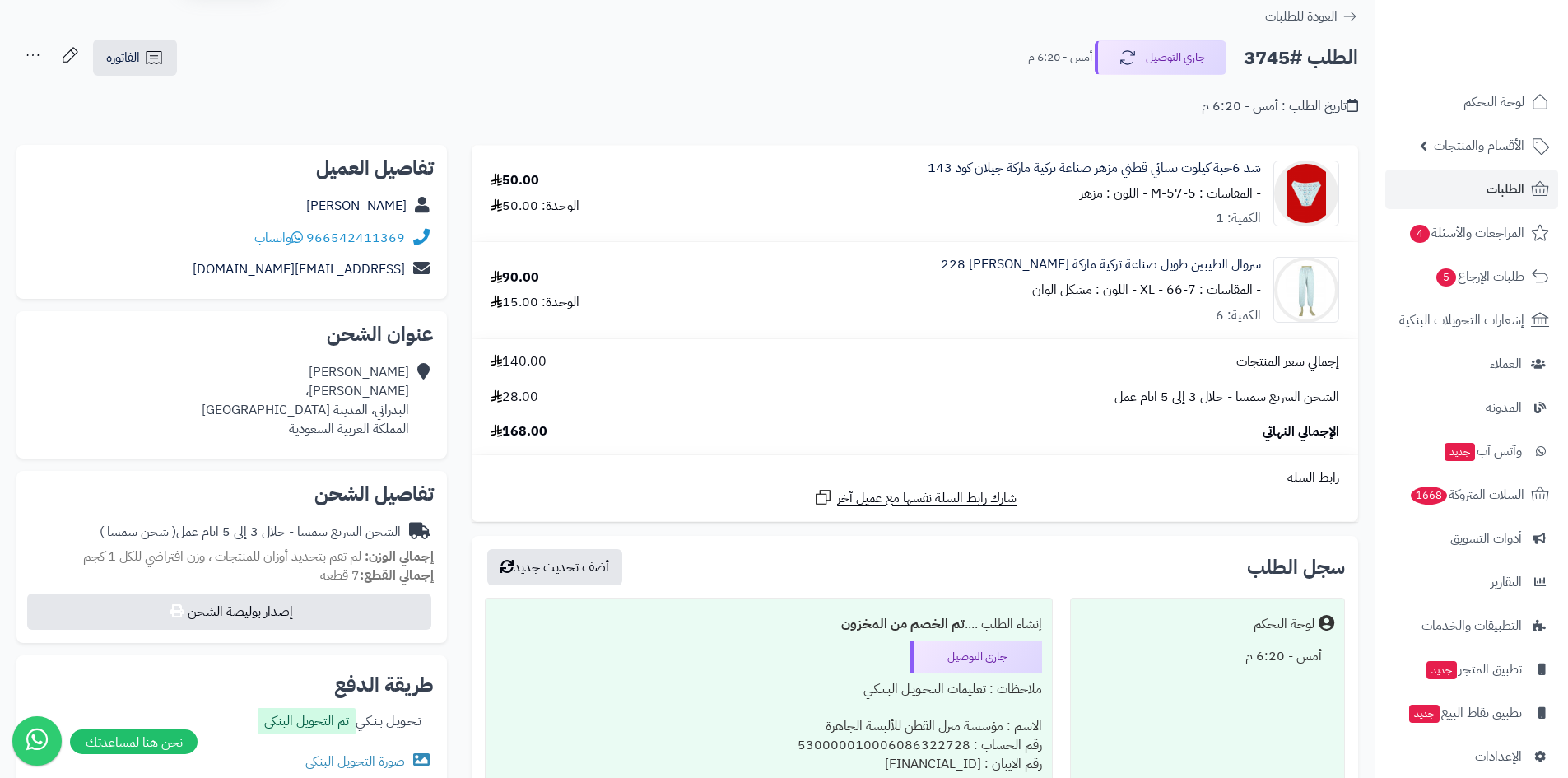
scroll to position [82, 0]
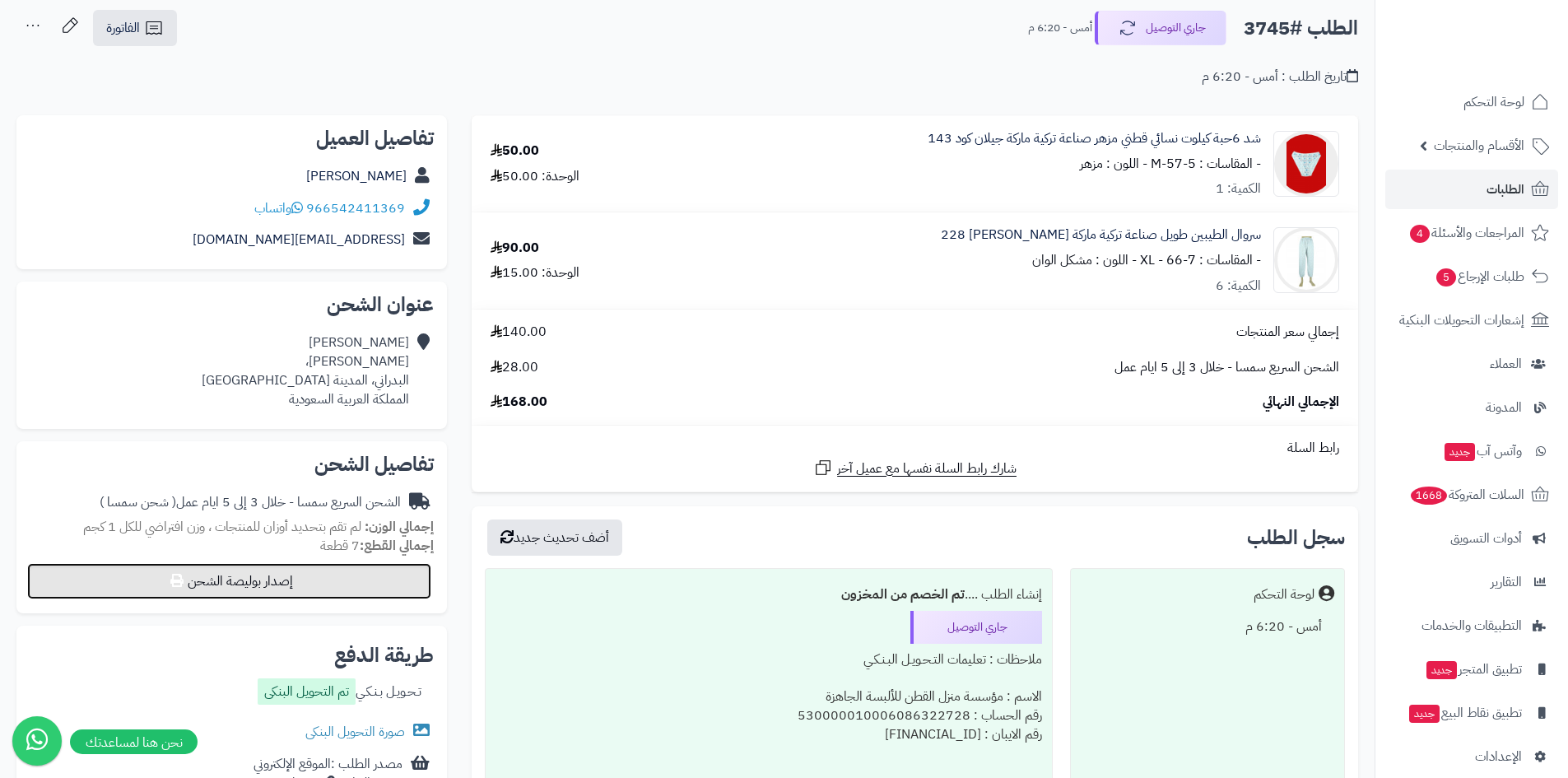
click at [344, 584] on button "إصدار بوليصة الشحن" at bounding box center [229, 581] width 404 height 36
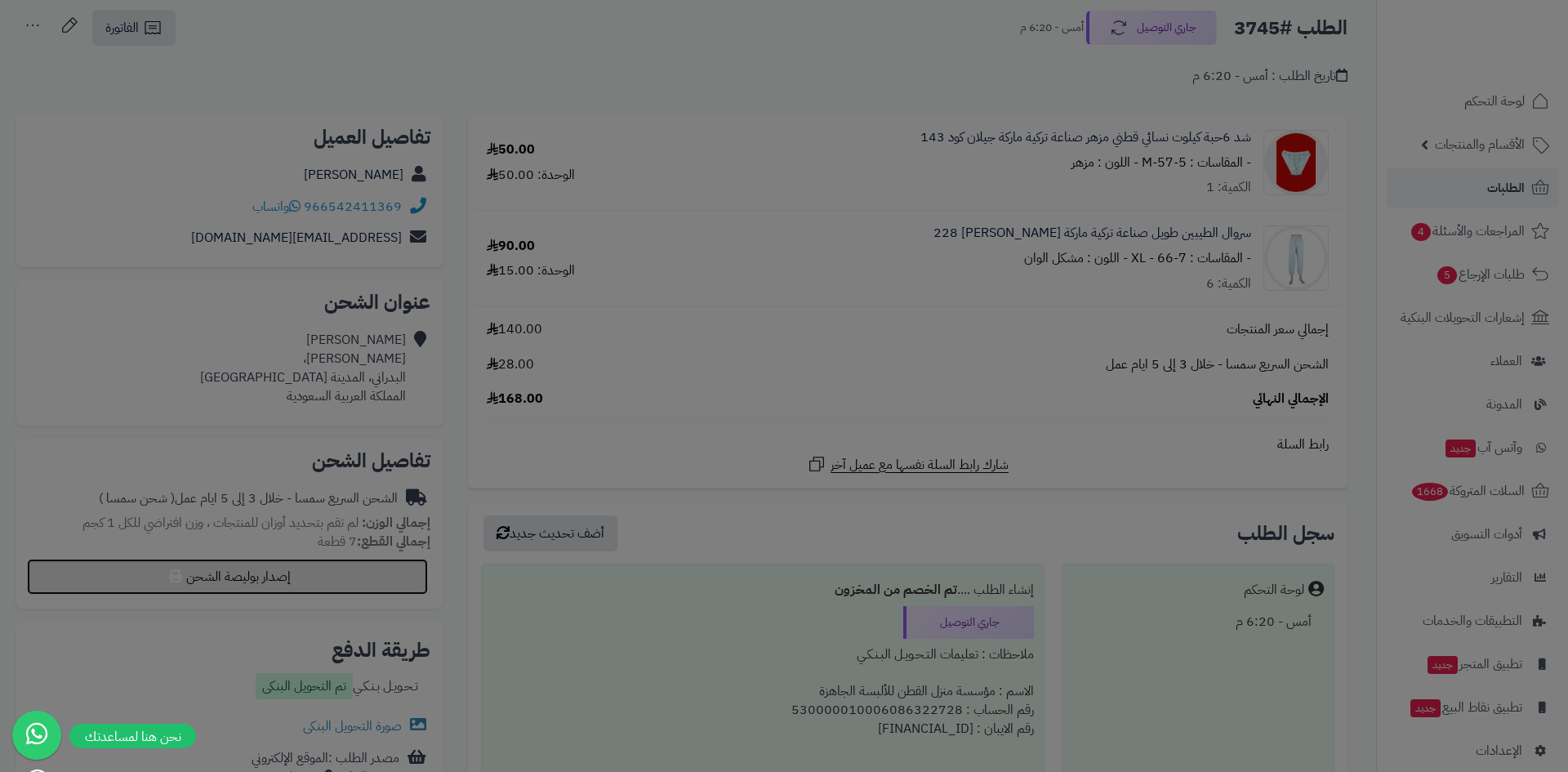
select select "****"
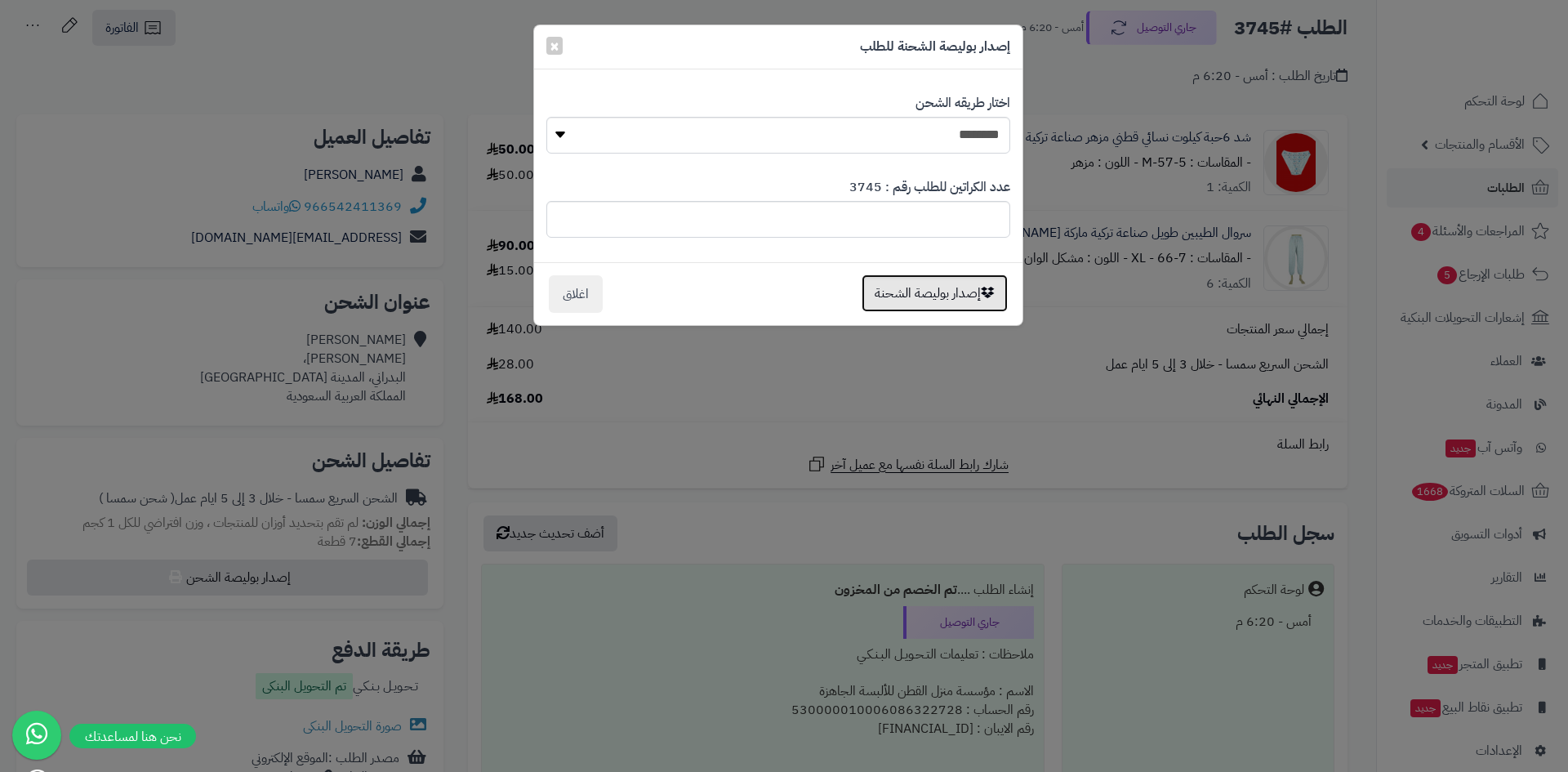
click at [933, 289] on button "إصدار بوليصة الشحنة" at bounding box center [935, 293] width 146 height 37
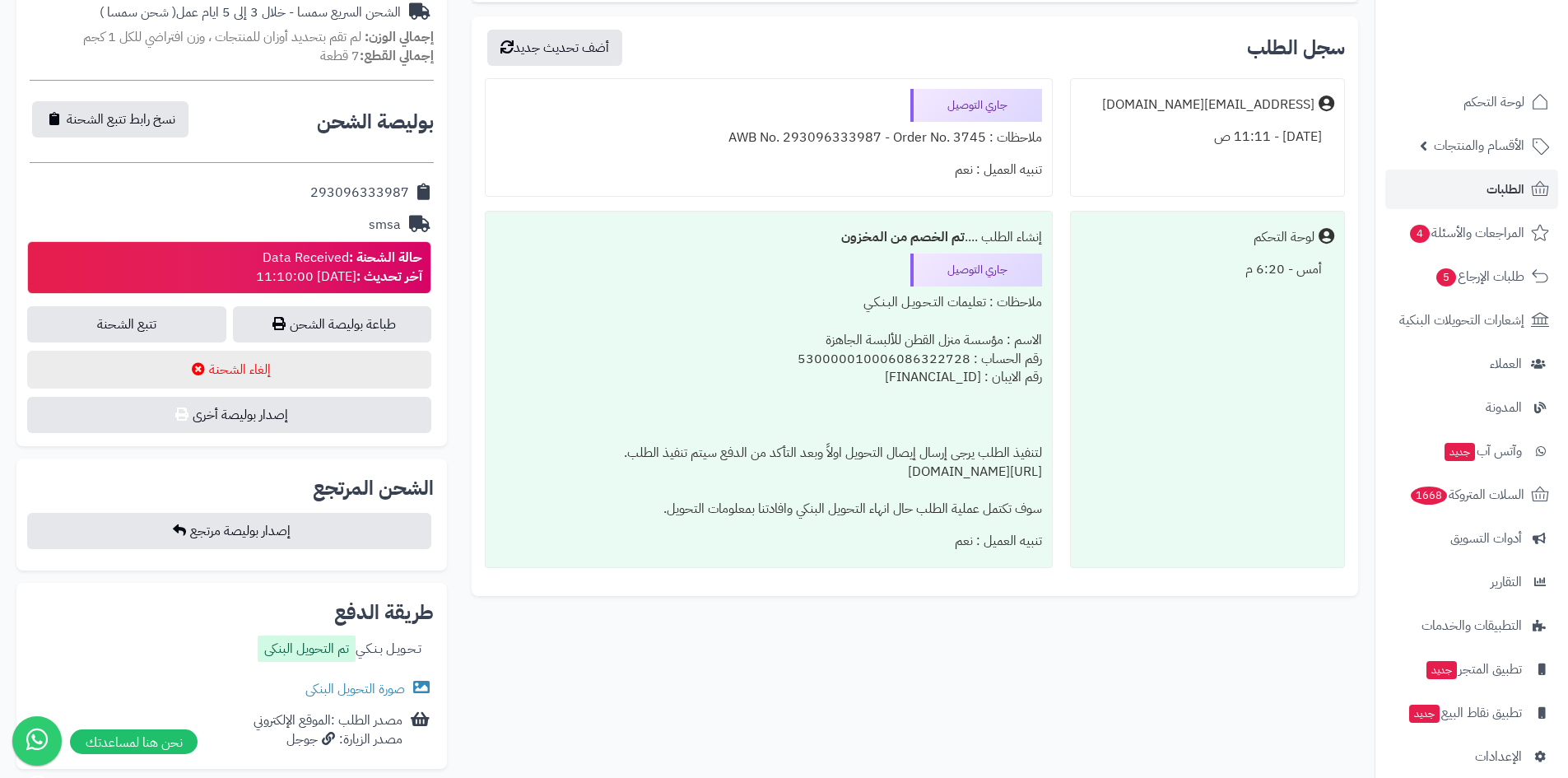
scroll to position [576, 0]
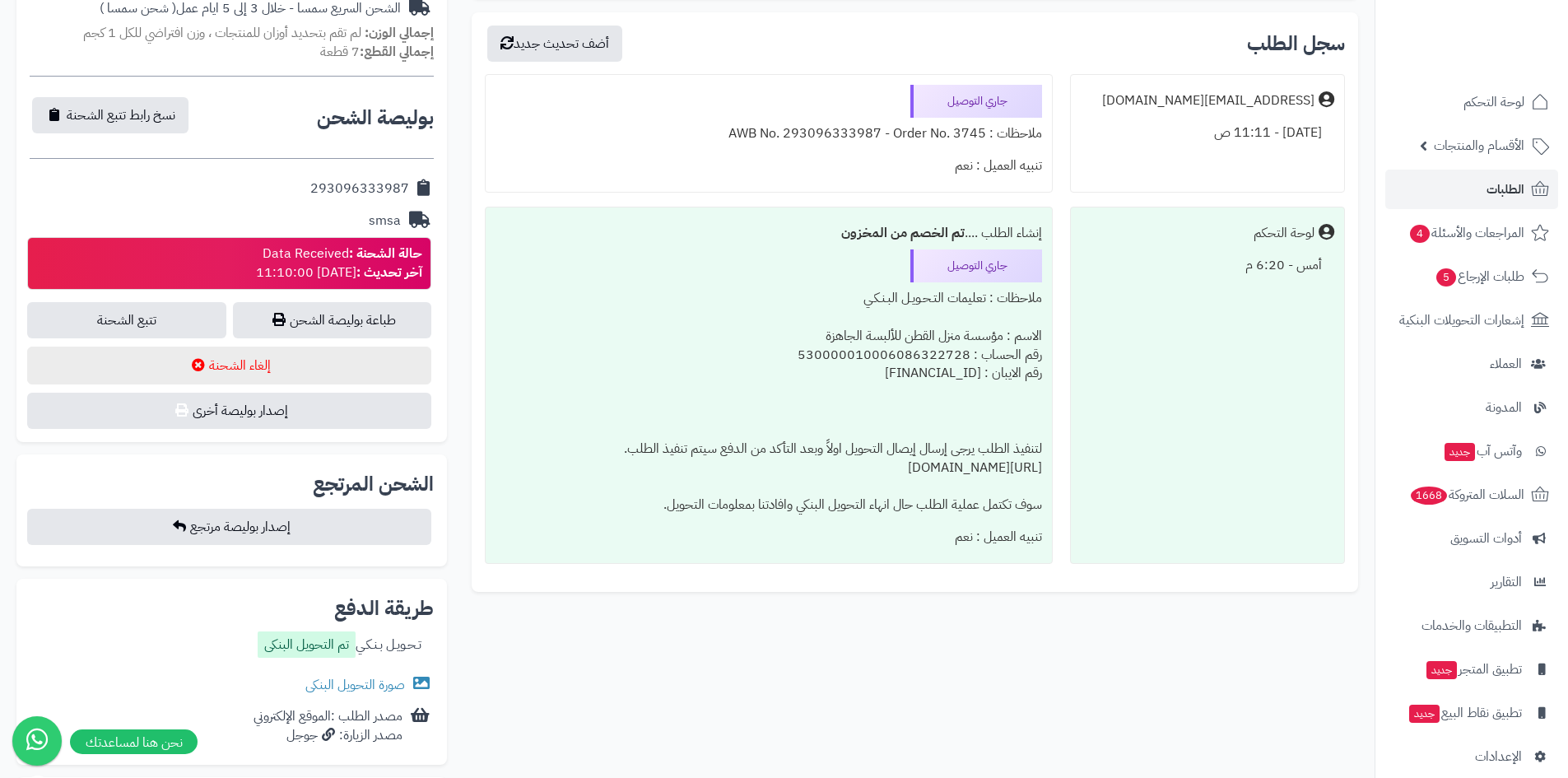
click at [377, 583] on div "طريقة الدفع تـحـويـل بـنـكـي تم التحويل البنكى صورة التحويل البنكى مصدر الطلب :…" at bounding box center [231, 672] width 431 height 187
click at [402, 681] on link "صورة التحويل البنكى" at bounding box center [370, 685] width 128 height 20
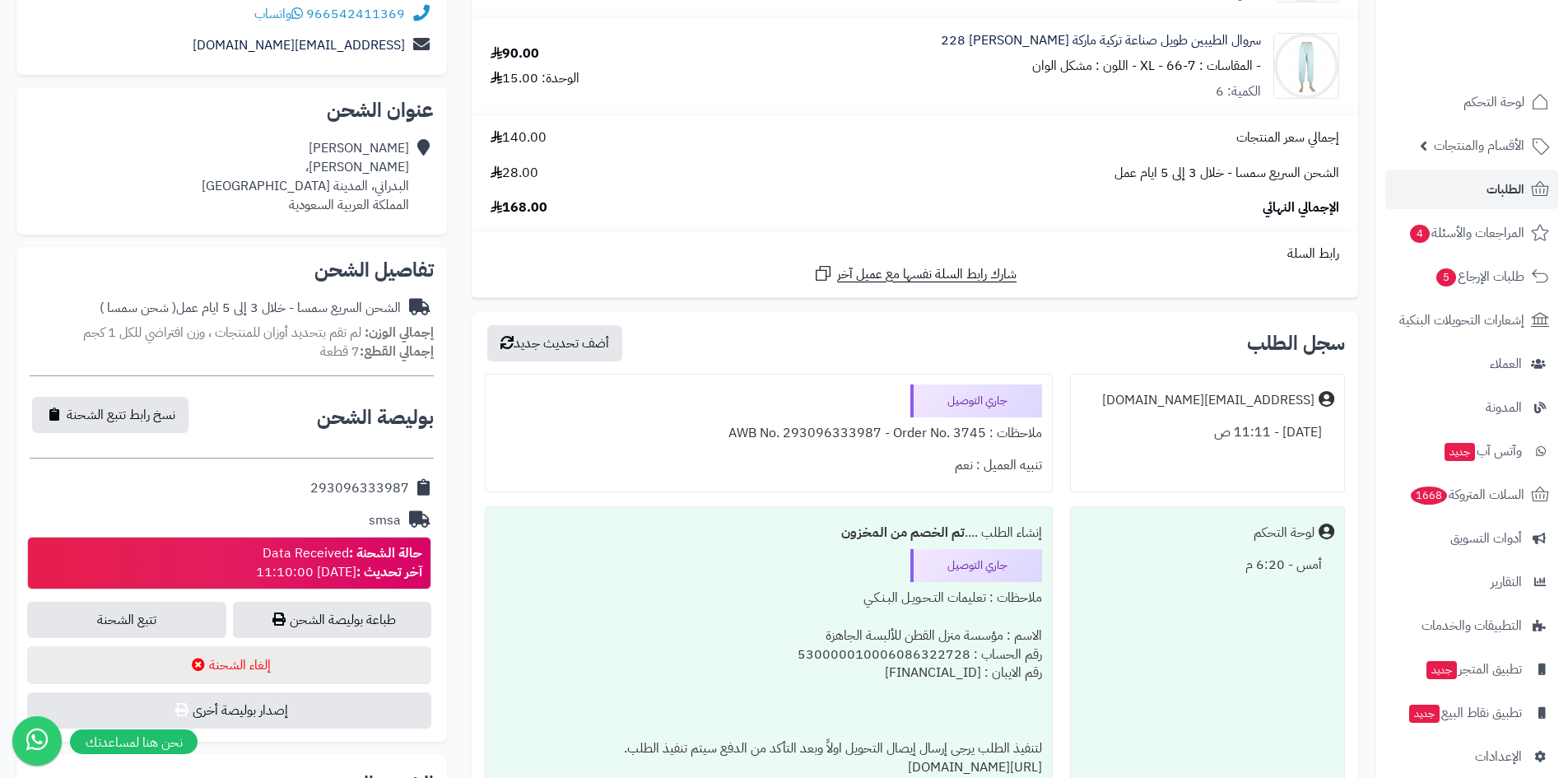
scroll to position [247, 0]
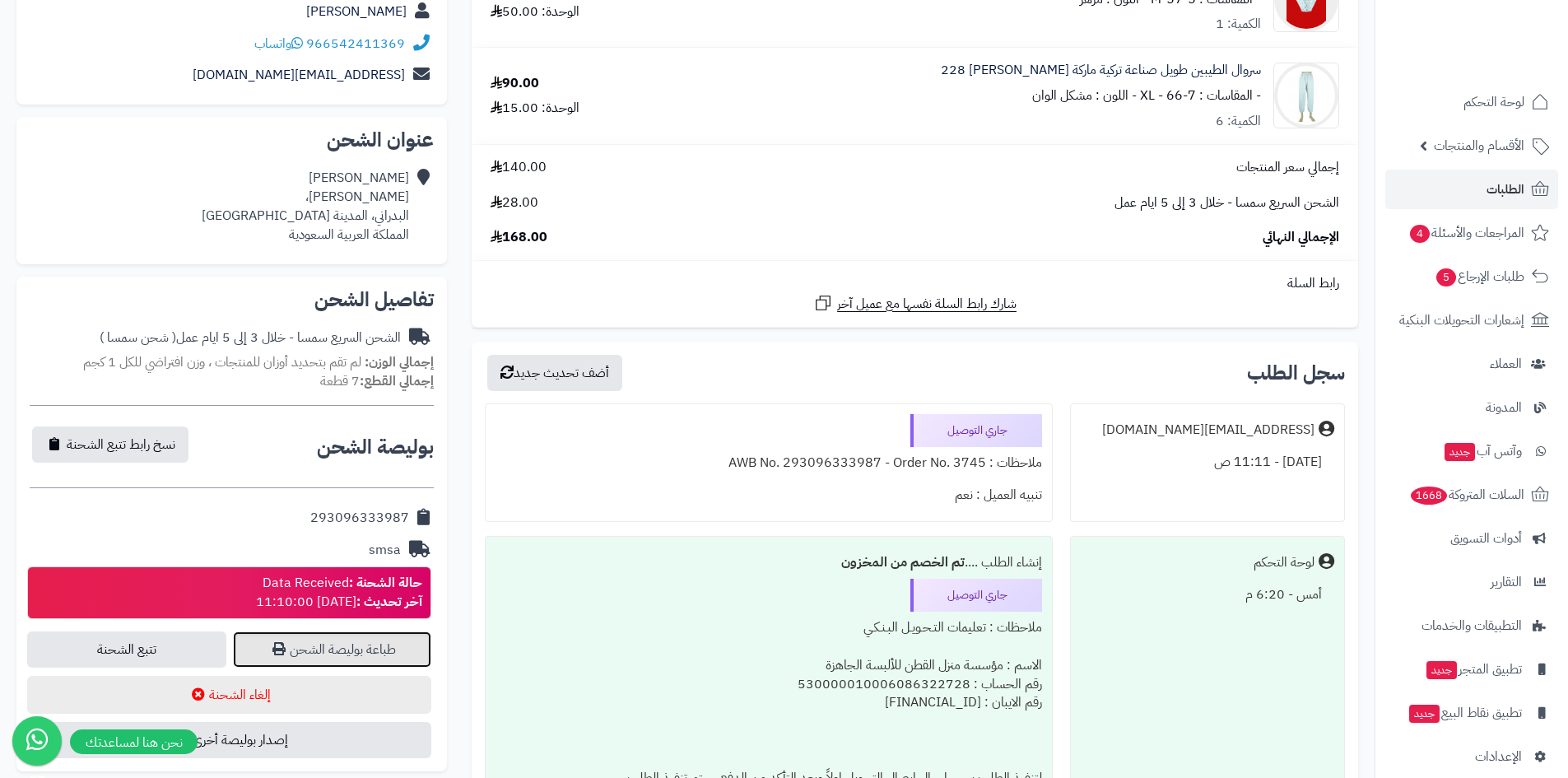
click at [394, 643] on link "طباعة بوليصة الشحن" at bounding box center [332, 650] width 199 height 36
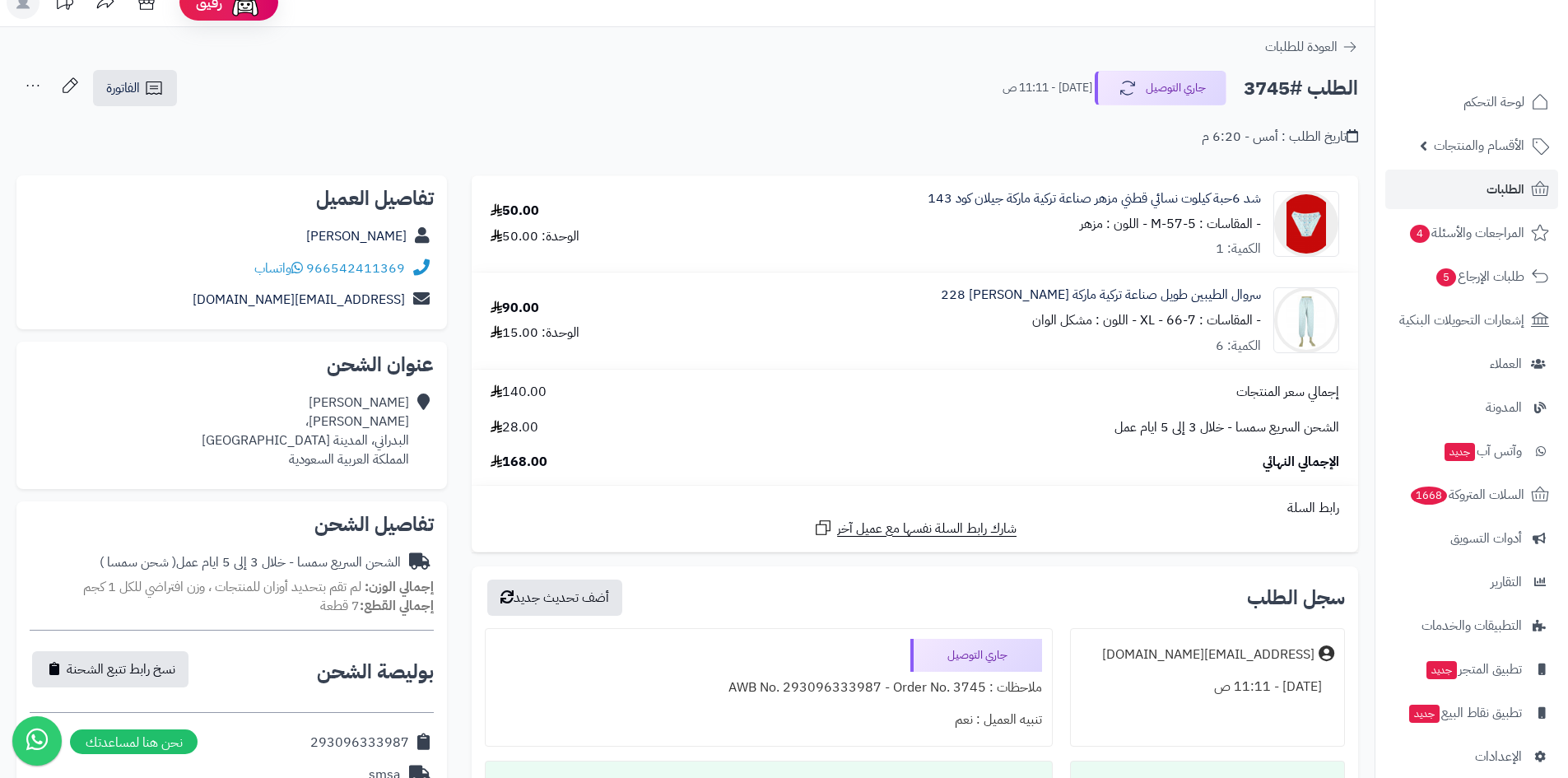
scroll to position [0, 0]
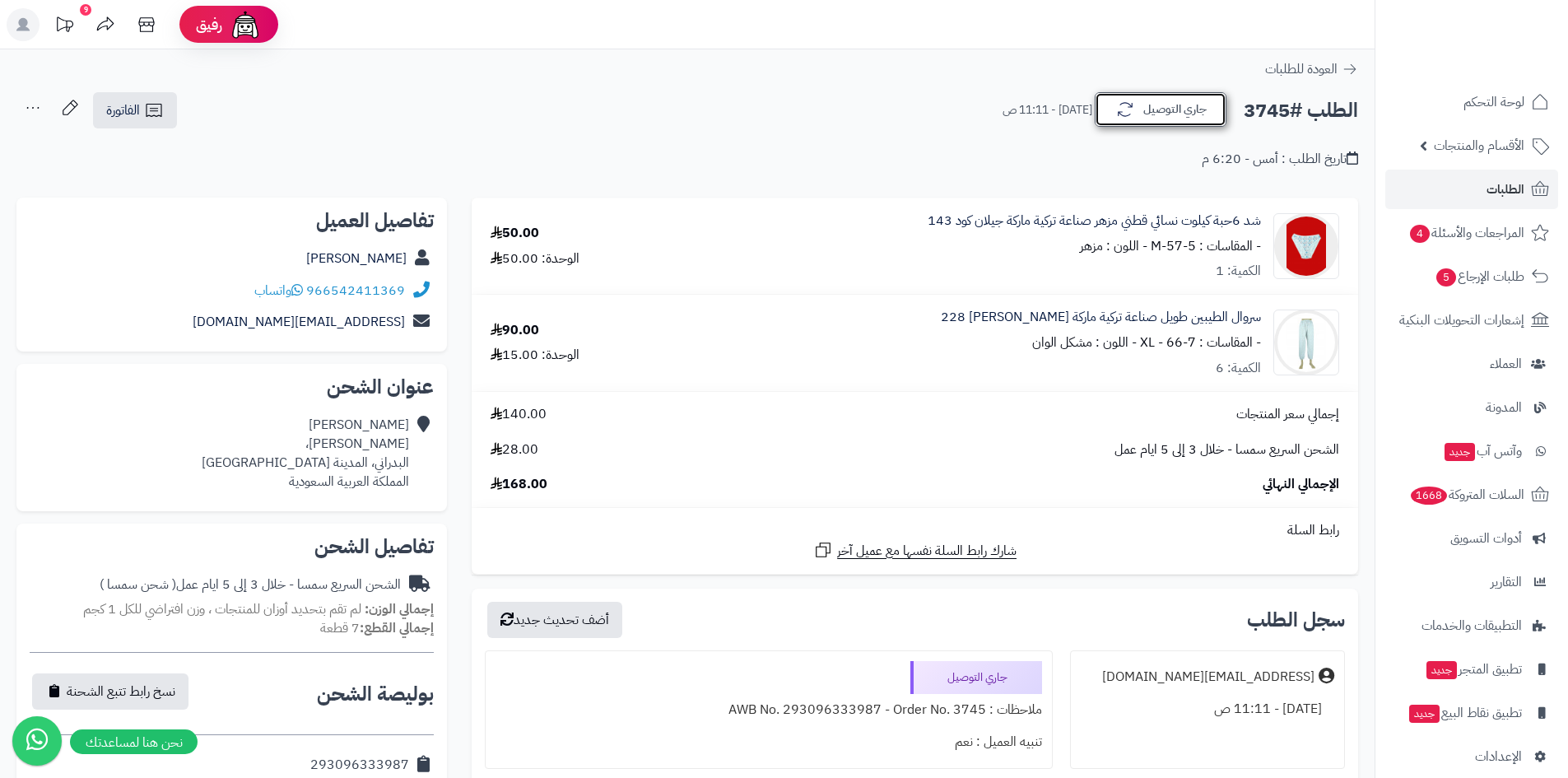
click at [1124, 117] on icon "button" at bounding box center [1126, 109] width 15 height 14
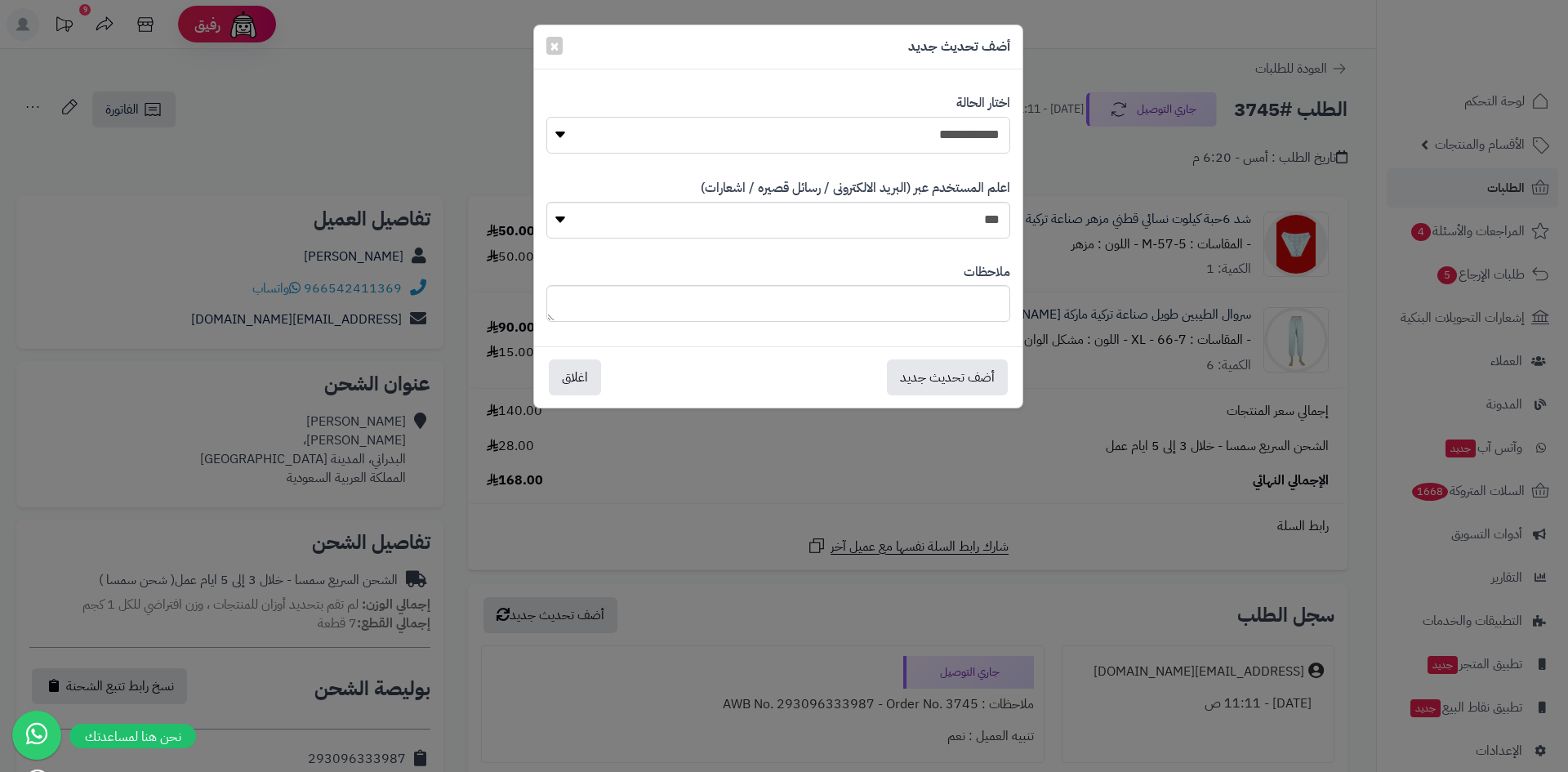
click at [975, 137] on select "**********" at bounding box center [778, 135] width 464 height 36
select select "*"
click at [546, 117] on select "**********" at bounding box center [778, 135] width 464 height 36
click at [948, 372] on button "أضف تحديث جديد" at bounding box center [947, 376] width 121 height 36
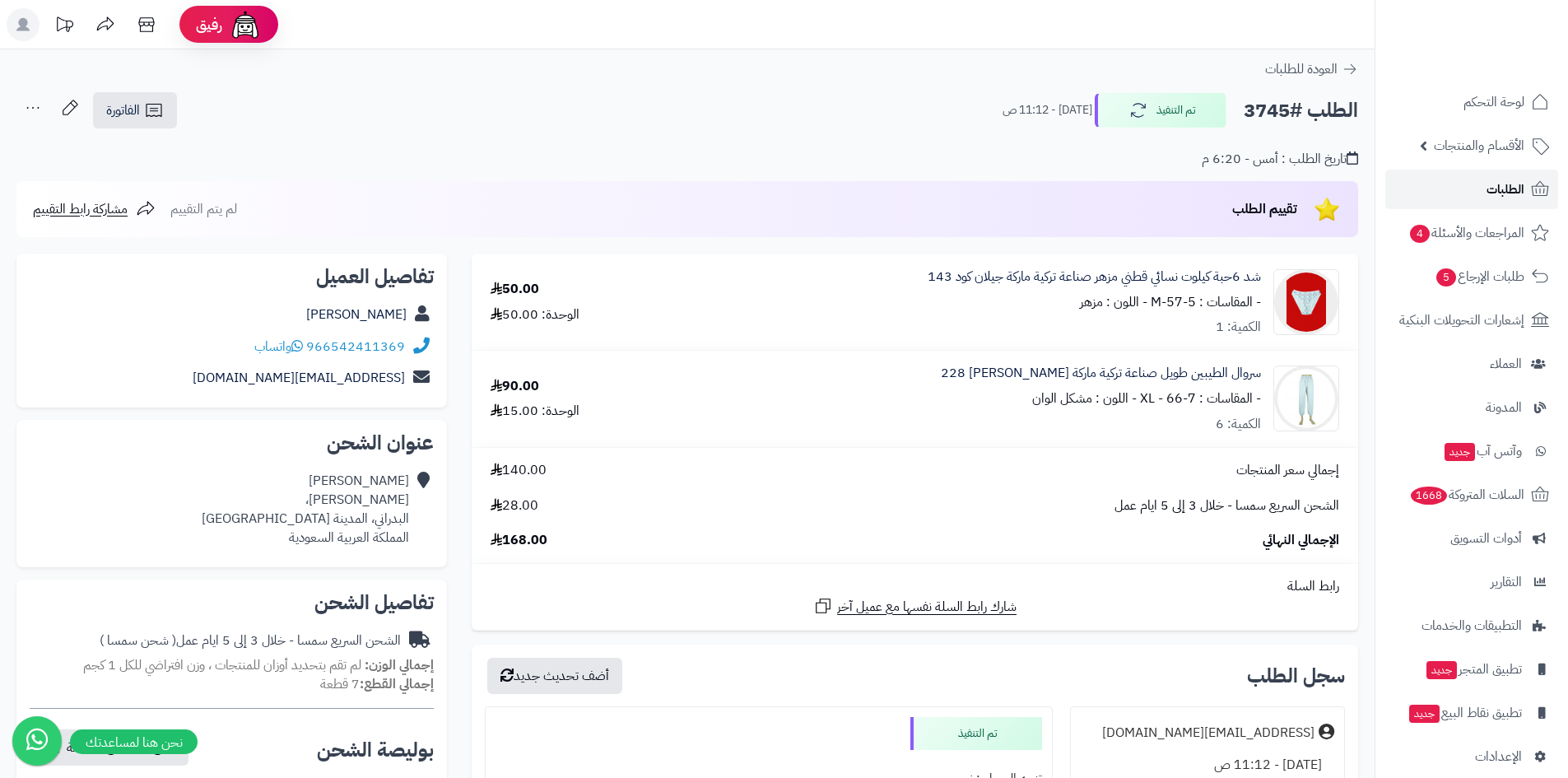
click at [1511, 202] on link "الطلبات" at bounding box center [1471, 190] width 173 height 40
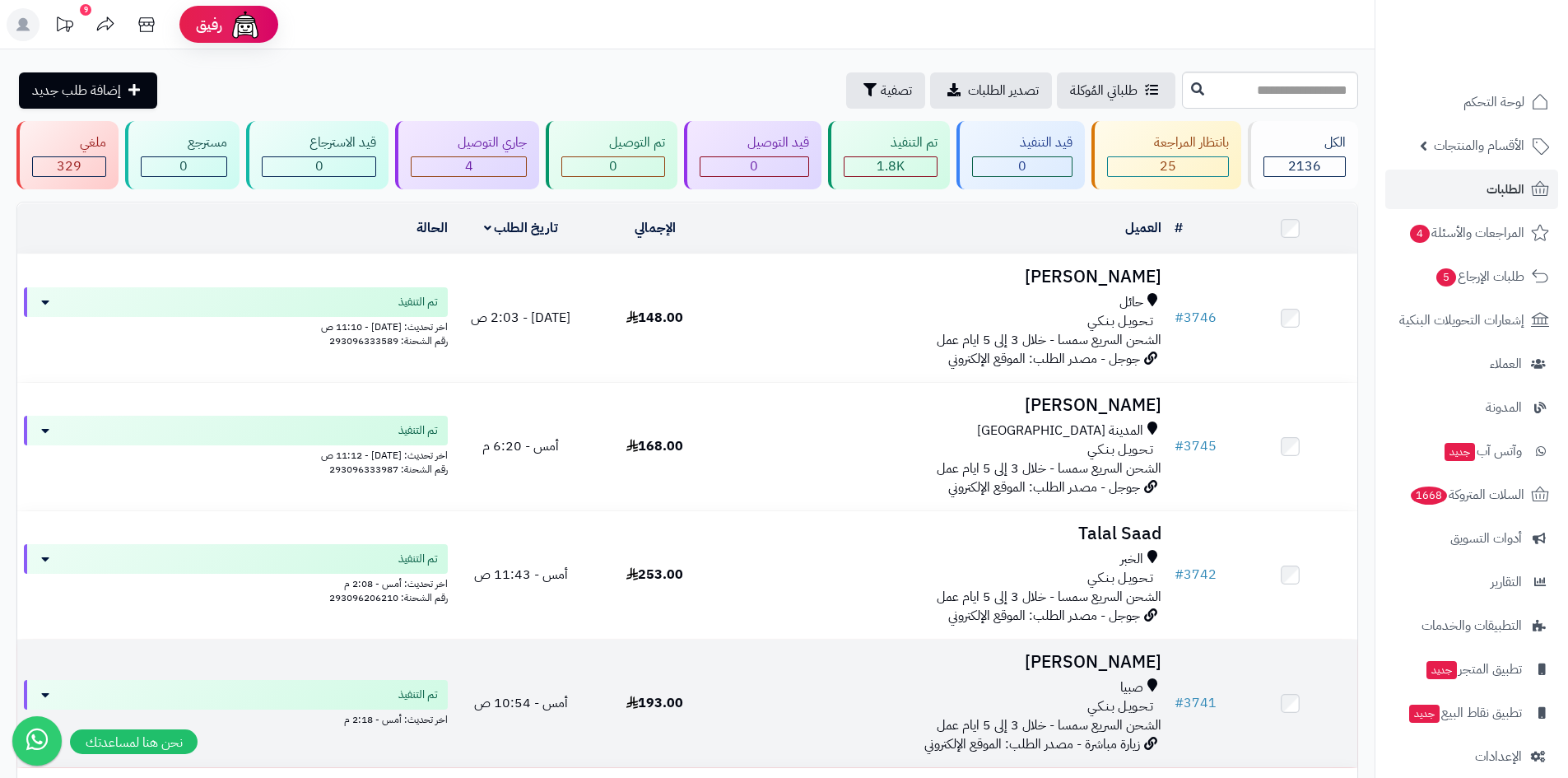
click at [600, 717] on td "193.00" at bounding box center [654, 703] width 134 height 127
